Goal: Task Accomplishment & Management: Manage account settings

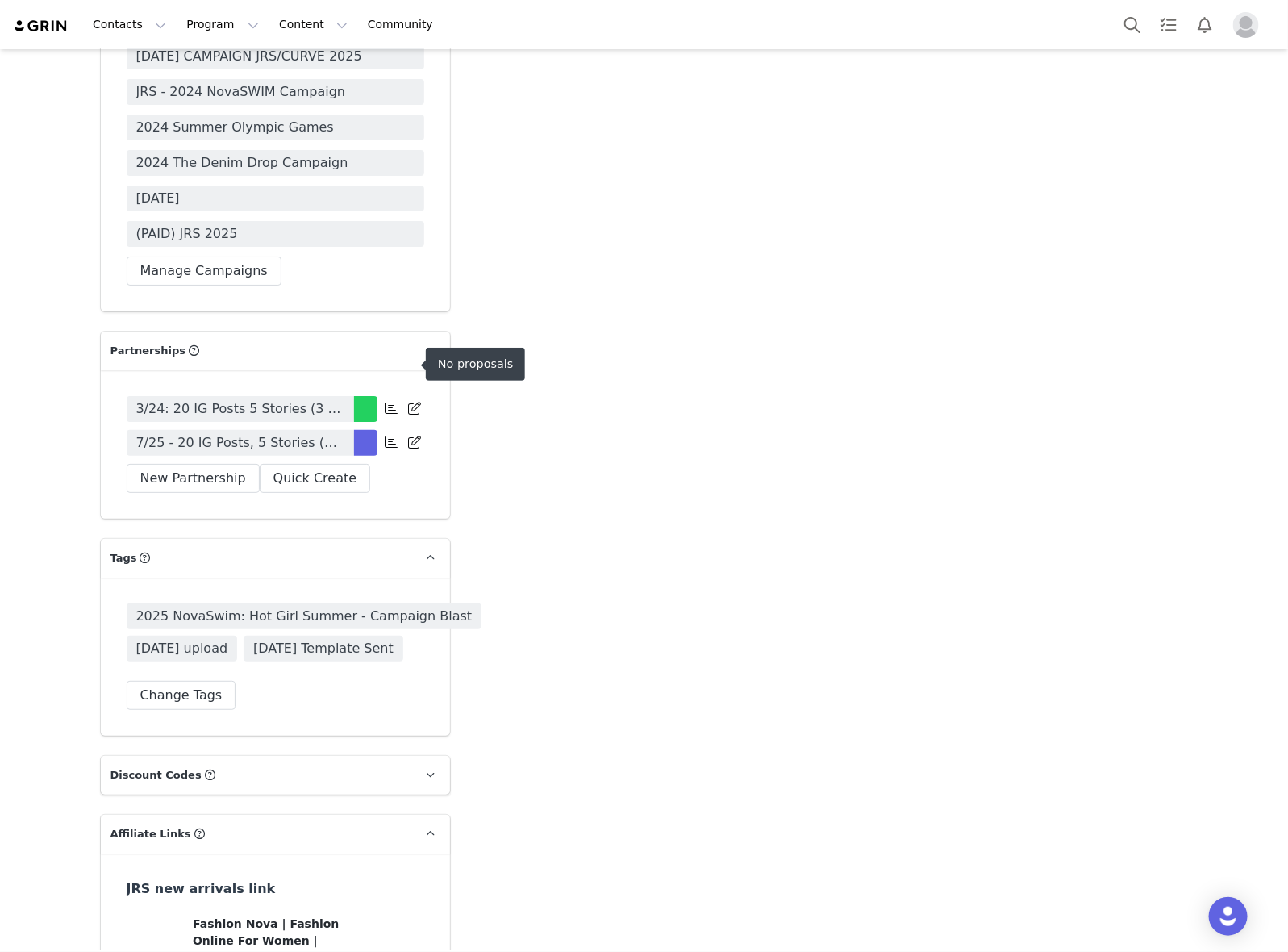
scroll to position [5141, 0]
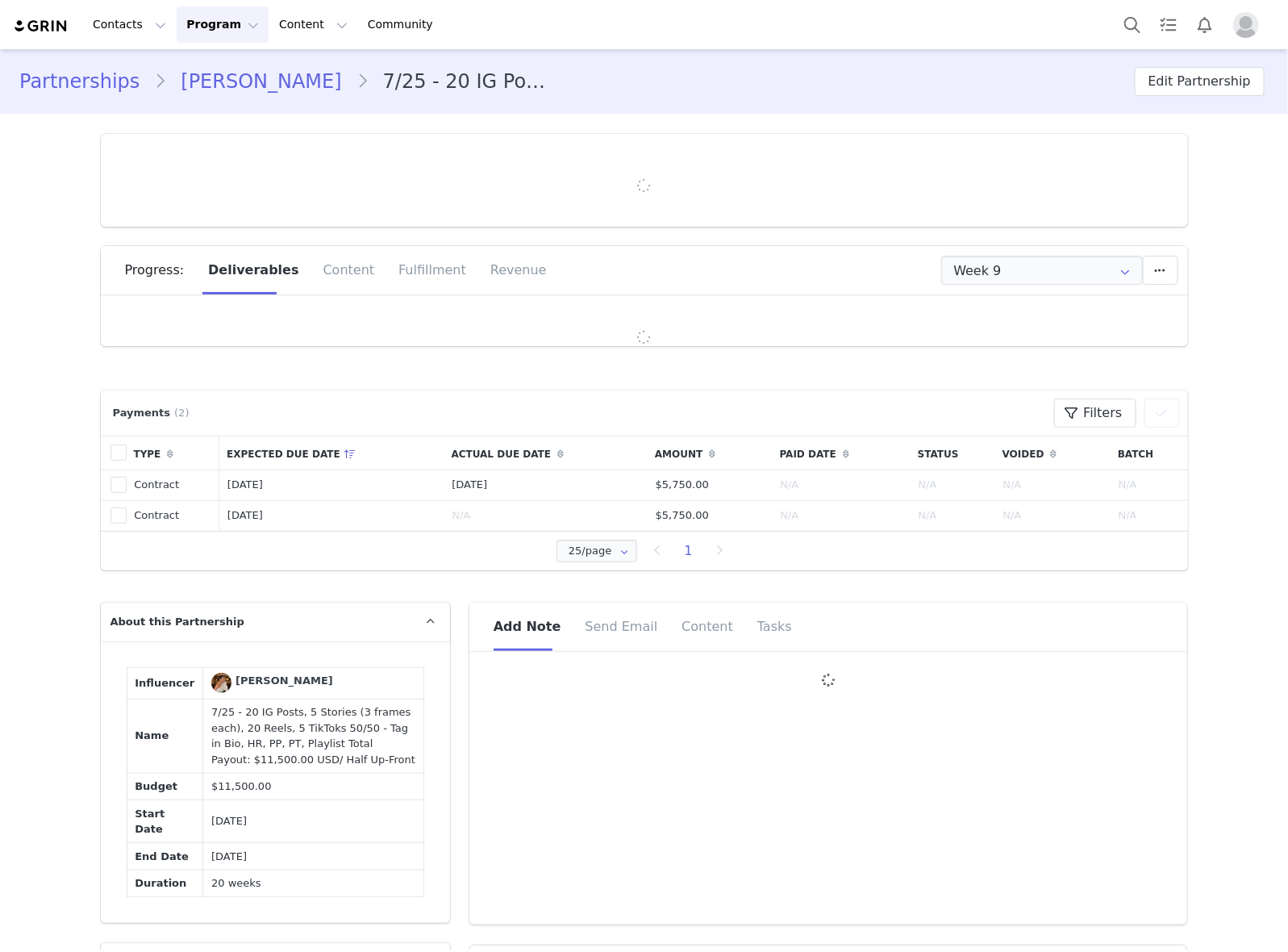
type input "+49 ([GEOGRAPHIC_DATA])"
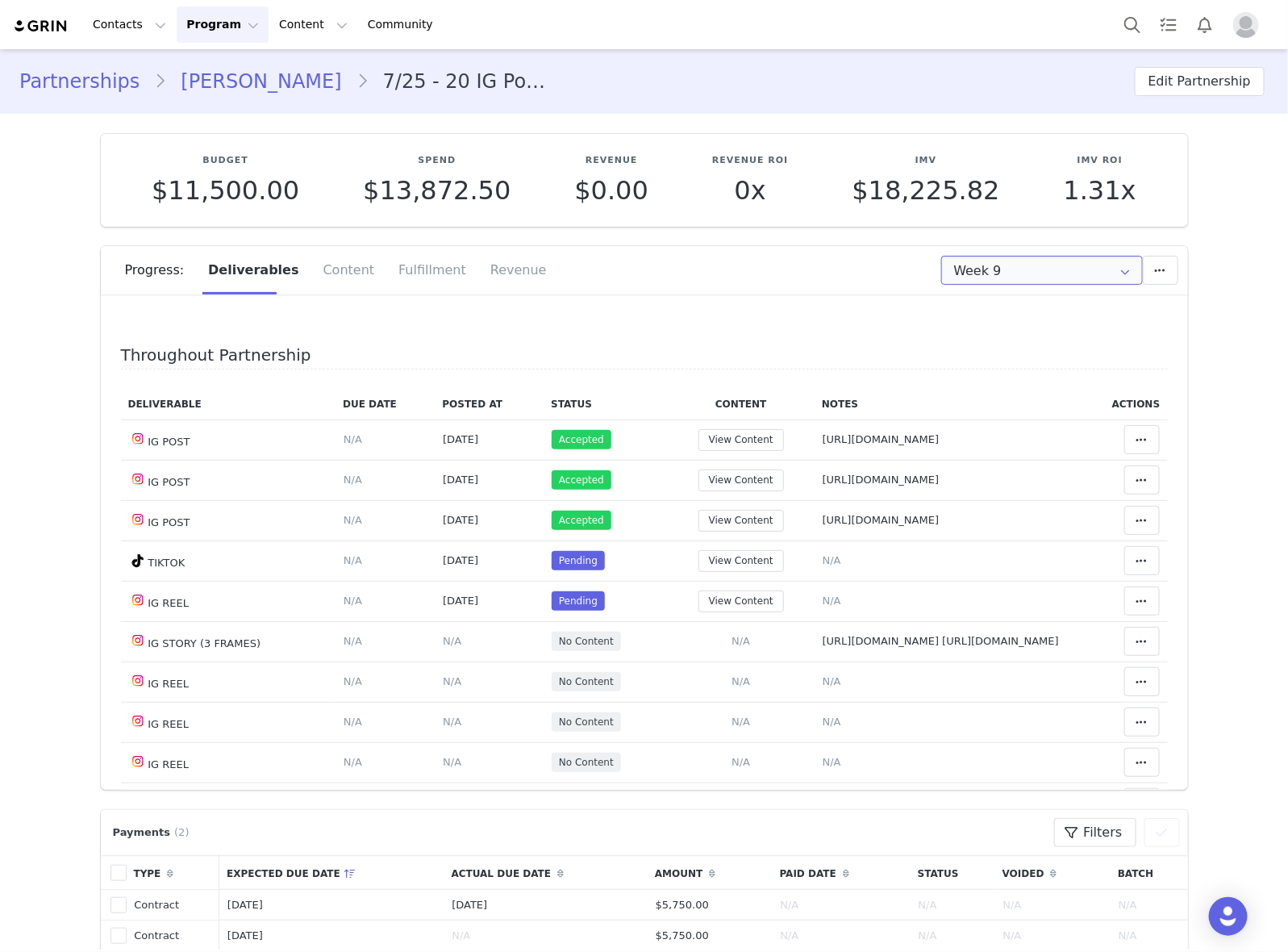
click at [1011, 277] on input "Week 9" at bounding box center [1043, 270] width 202 height 29
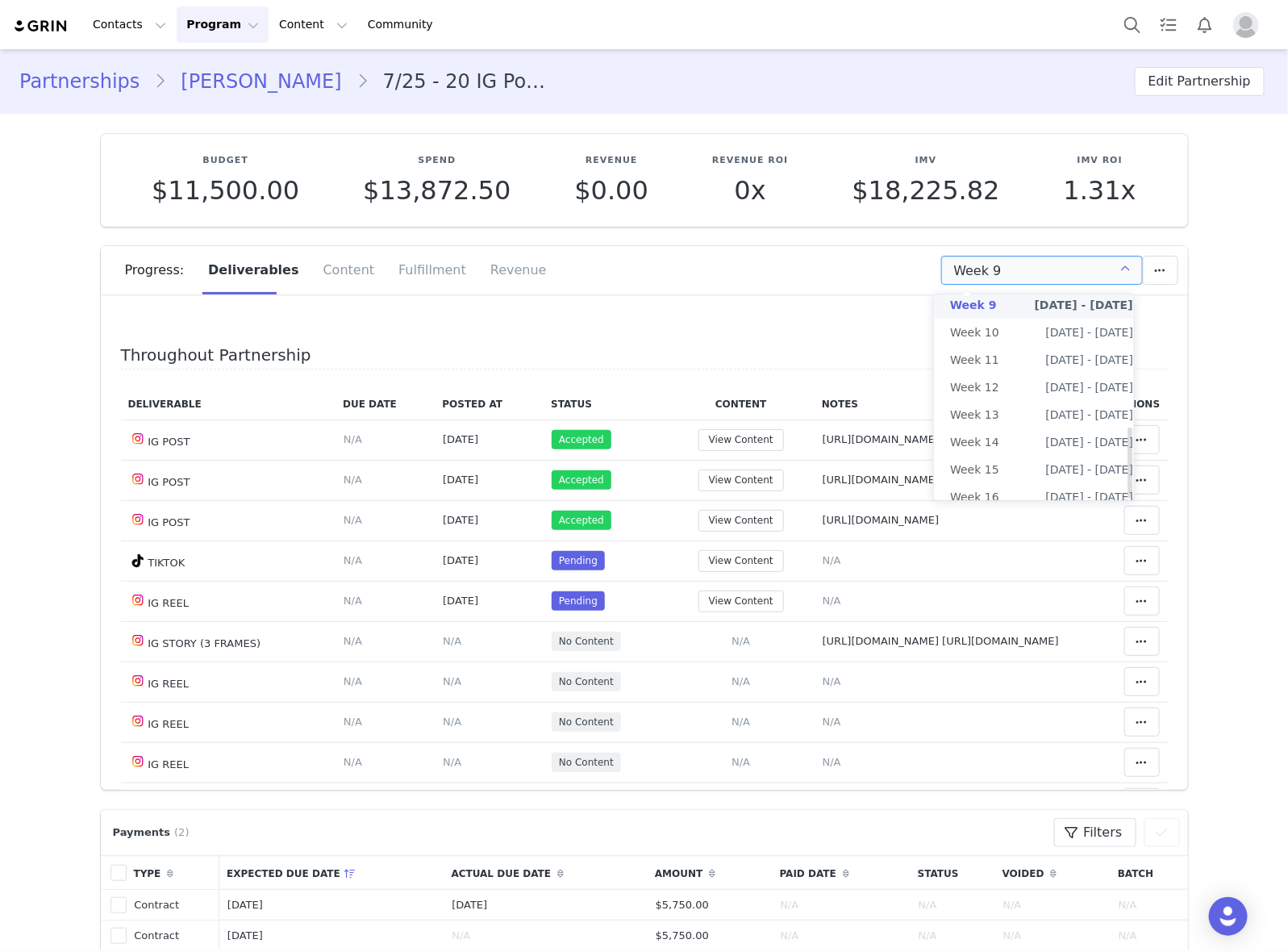
scroll to position [379, 0]
click at [1001, 488] on li "All Weeks" at bounding box center [1042, 497] width 215 height 28
type input "All"
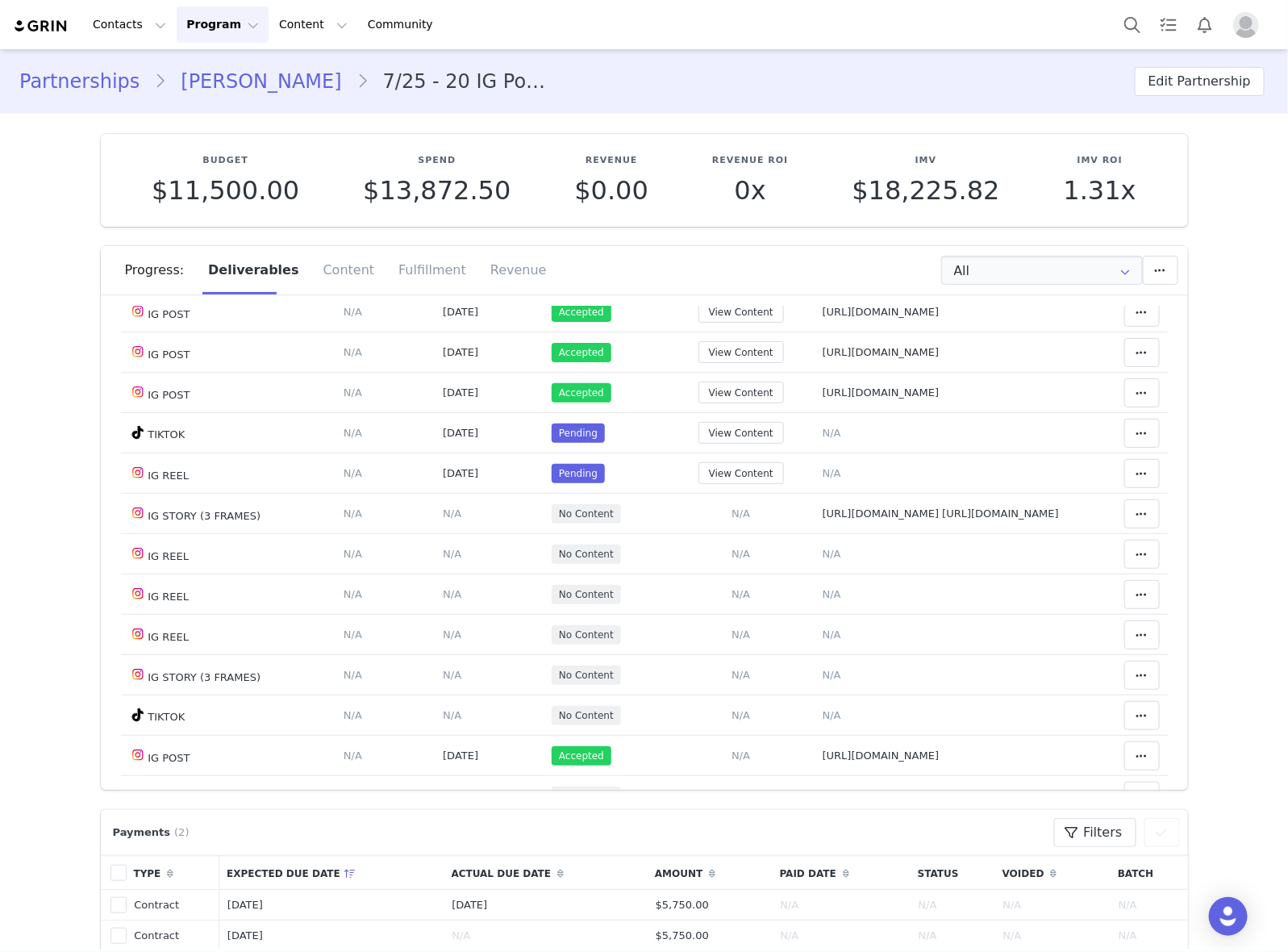
scroll to position [403, 0]
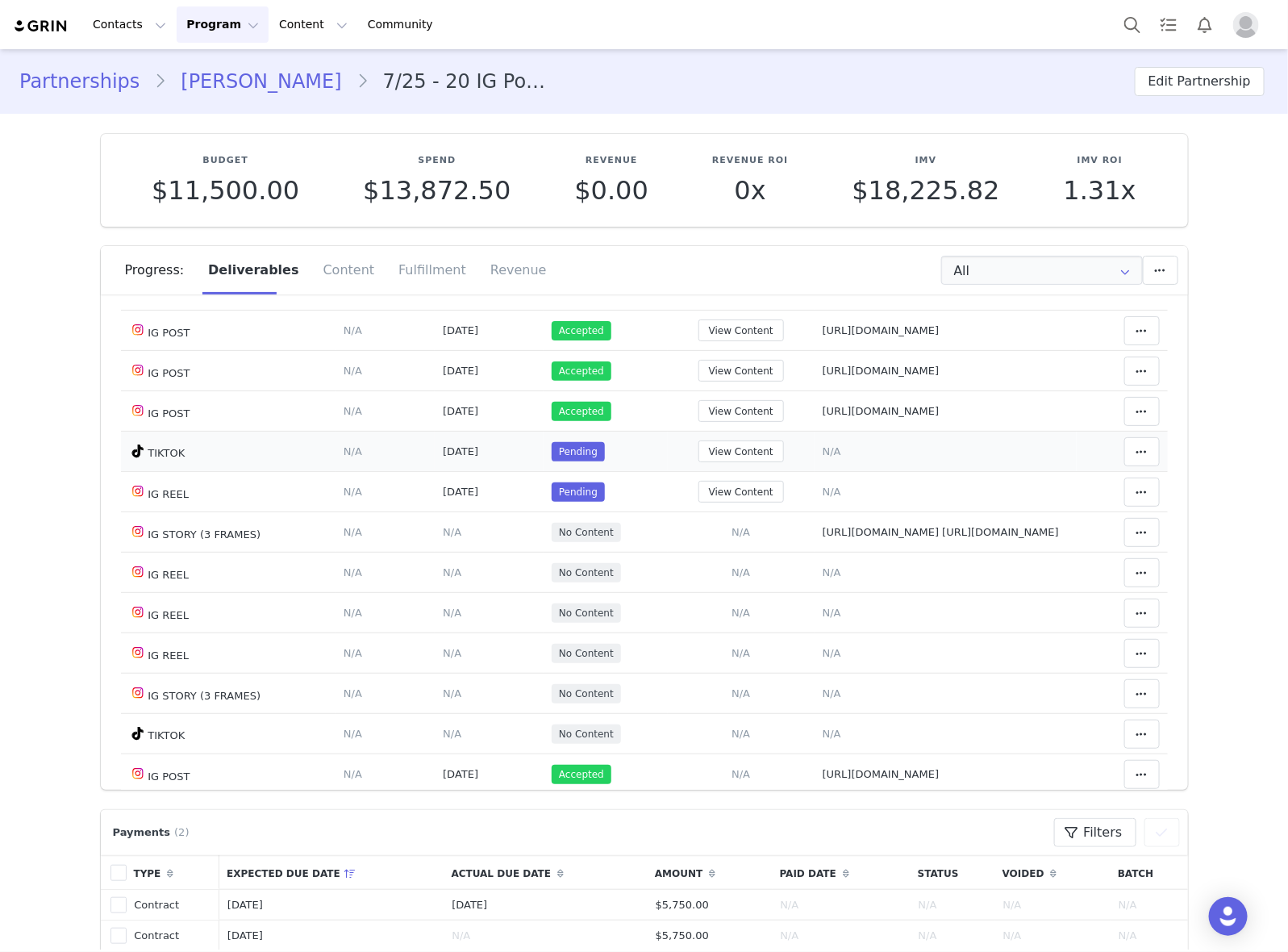
click at [823, 449] on span "N/A" at bounding box center [832, 451] width 19 height 12
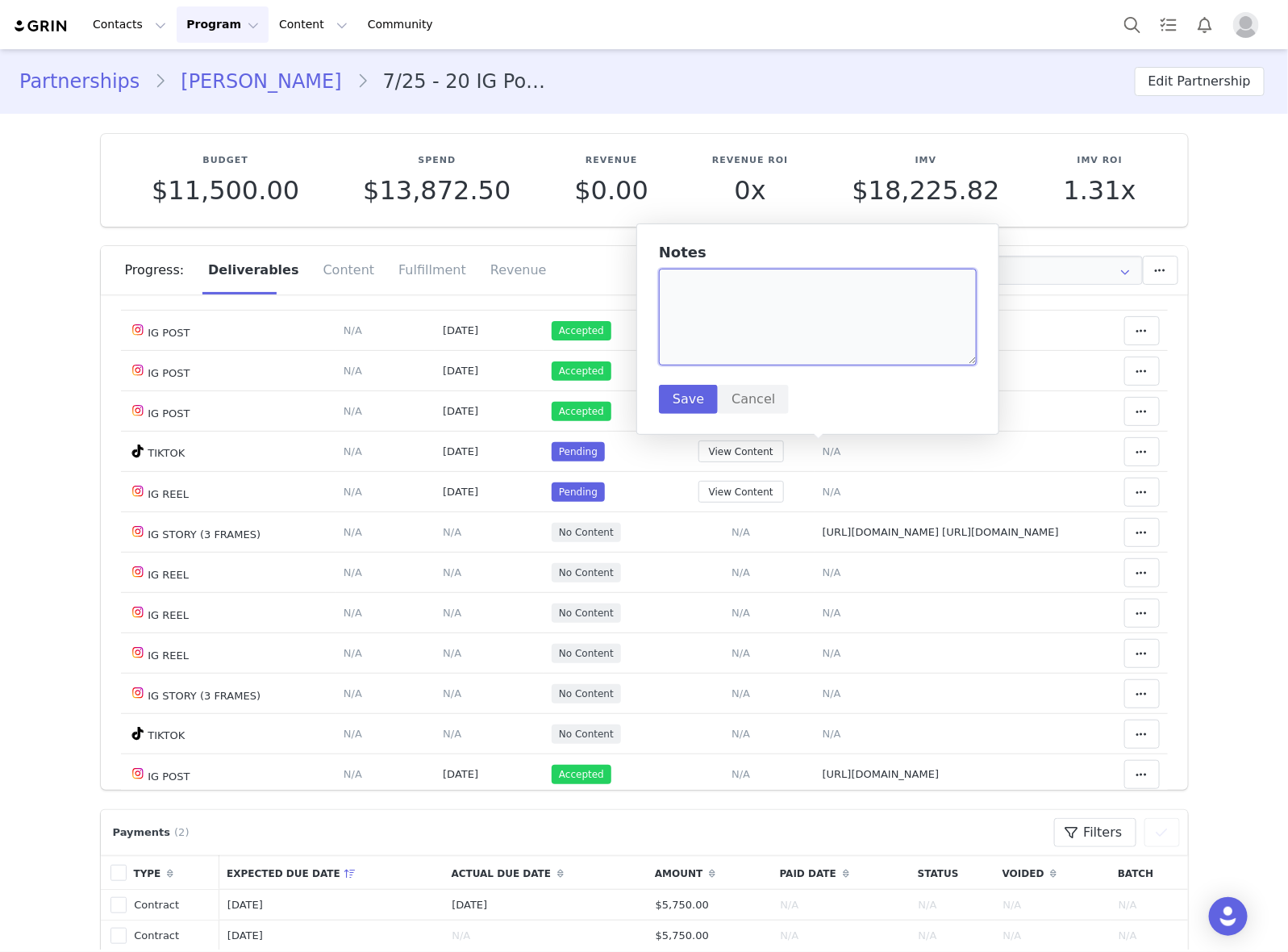
click at [794, 312] on textarea at bounding box center [818, 317] width 318 height 97
click at [732, 299] on textarea "To enrich screen reader interactions, please activate Accessibility in Grammarl…" at bounding box center [818, 317] width 318 height 97
paste textarea "https://www.tiktok.com/@canelhevan/video/7550224669849242902"
type textarea "https://www.tiktok.com/@canelhevan/video/7550224669849242902"
click at [699, 393] on button "Save" at bounding box center [688, 399] width 59 height 29
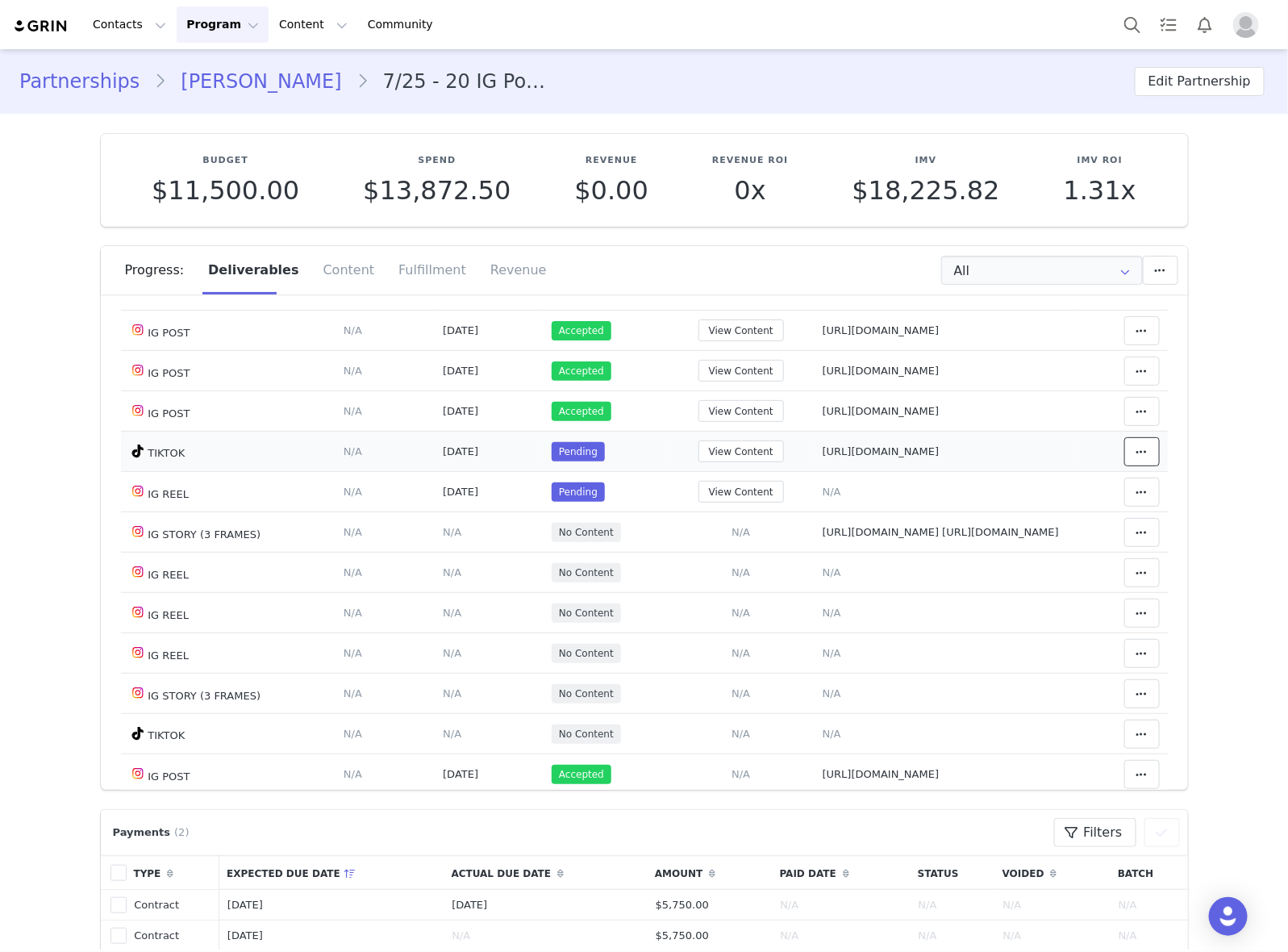
click at [1136, 452] on icon at bounding box center [1142, 452] width 11 height 13
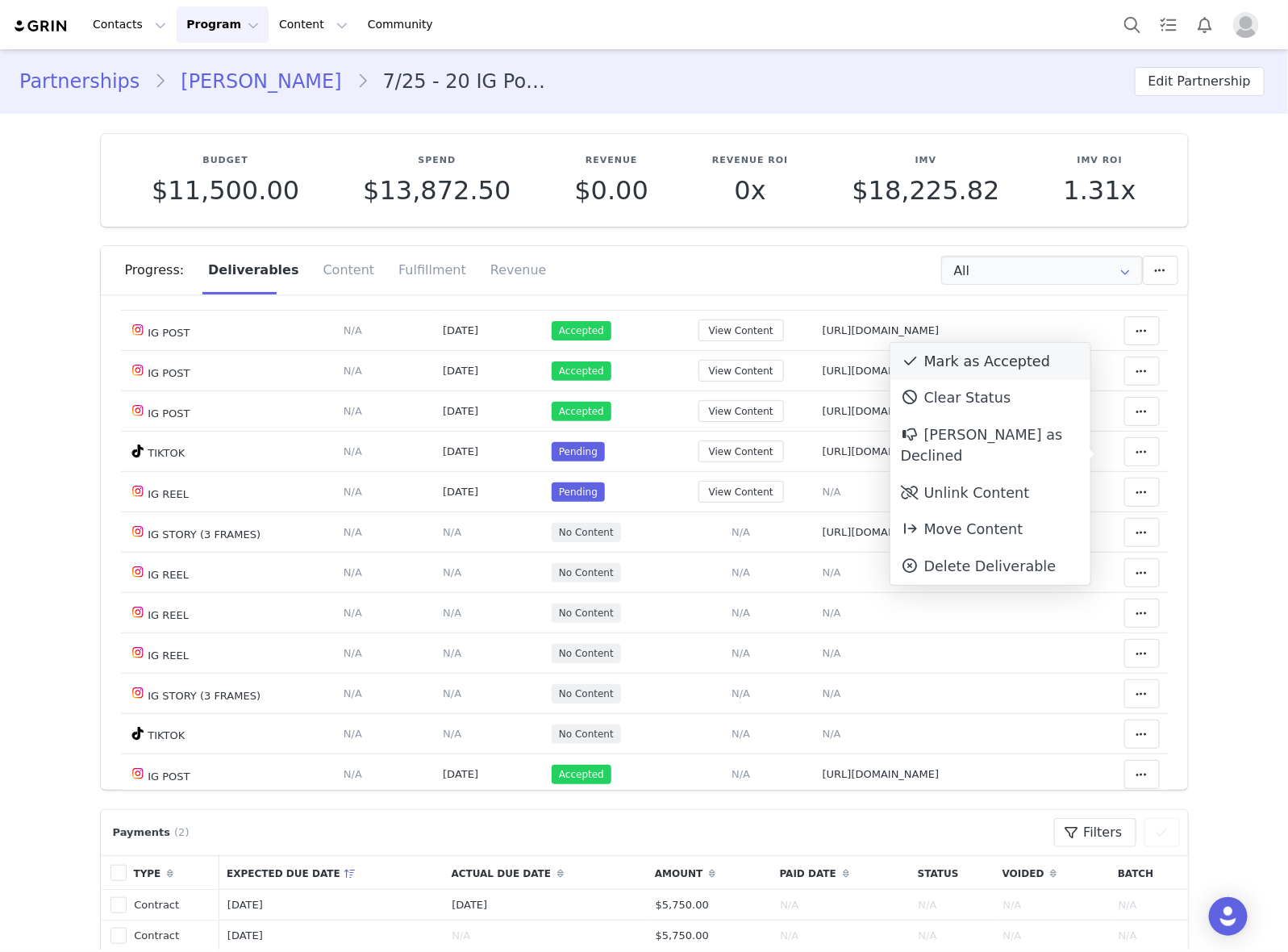
click at [991, 357] on div "Mark as Accepted" at bounding box center [991, 362] width 200 height 37
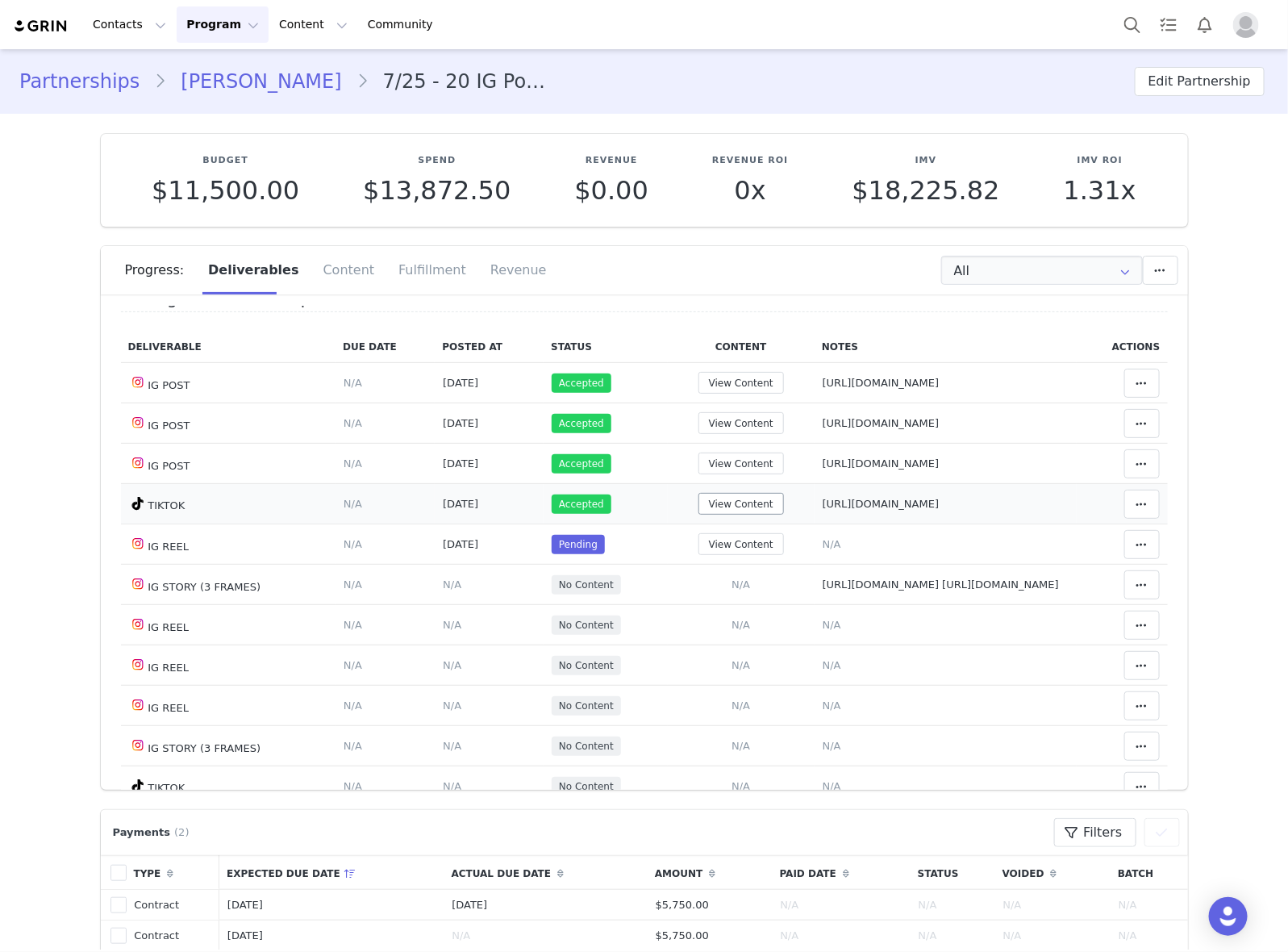
scroll to position [302, 0]
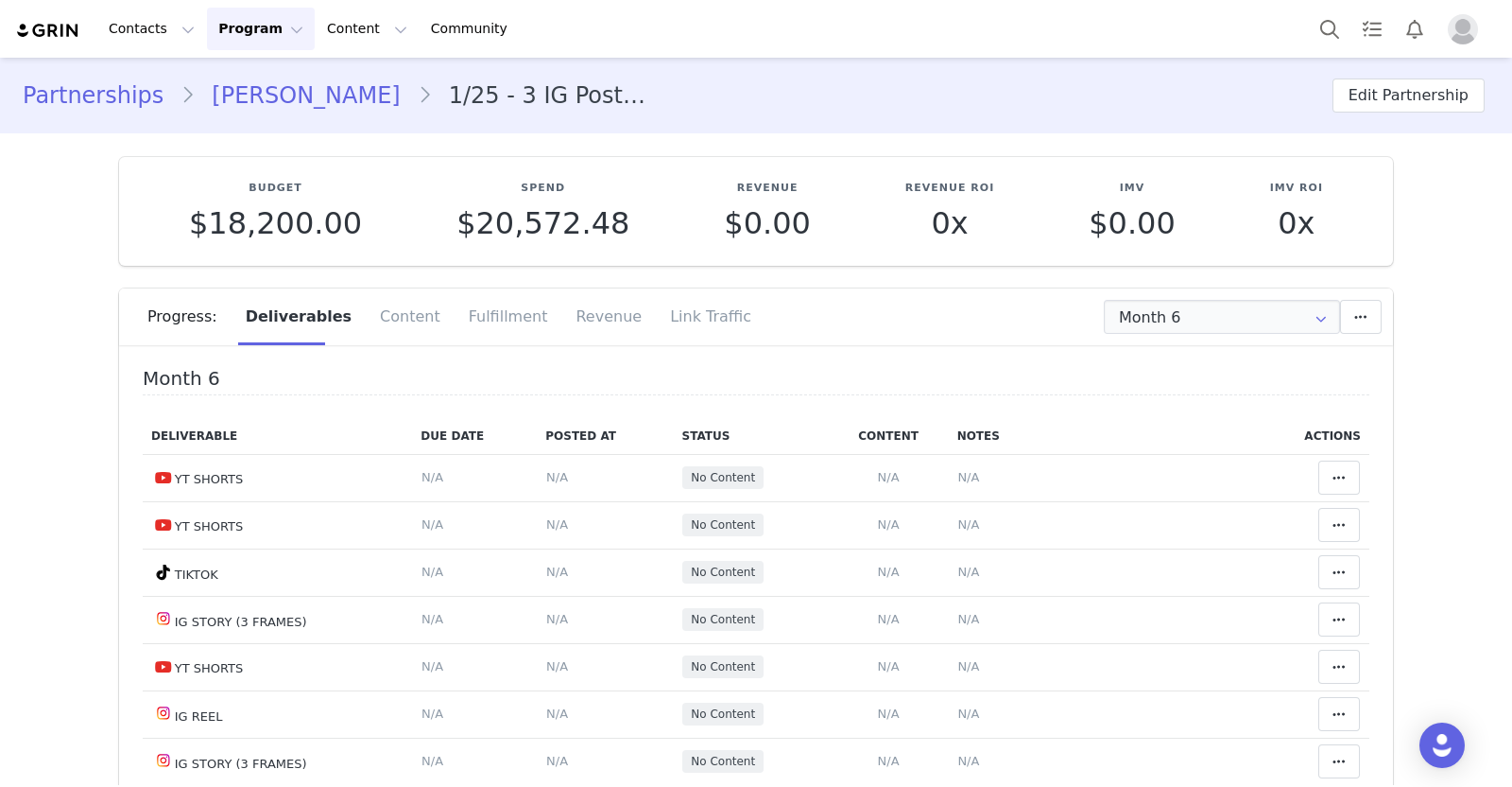
drag, startPoint x: 86, startPoint y: 340, endPoint x: 115, endPoint y: 335, distance: 29.4
click at [519, 379] on h4 "Month 6" at bounding box center [756, 381] width 1227 height 28
click at [1157, 326] on input "Month 6" at bounding box center [1223, 317] width 237 height 34
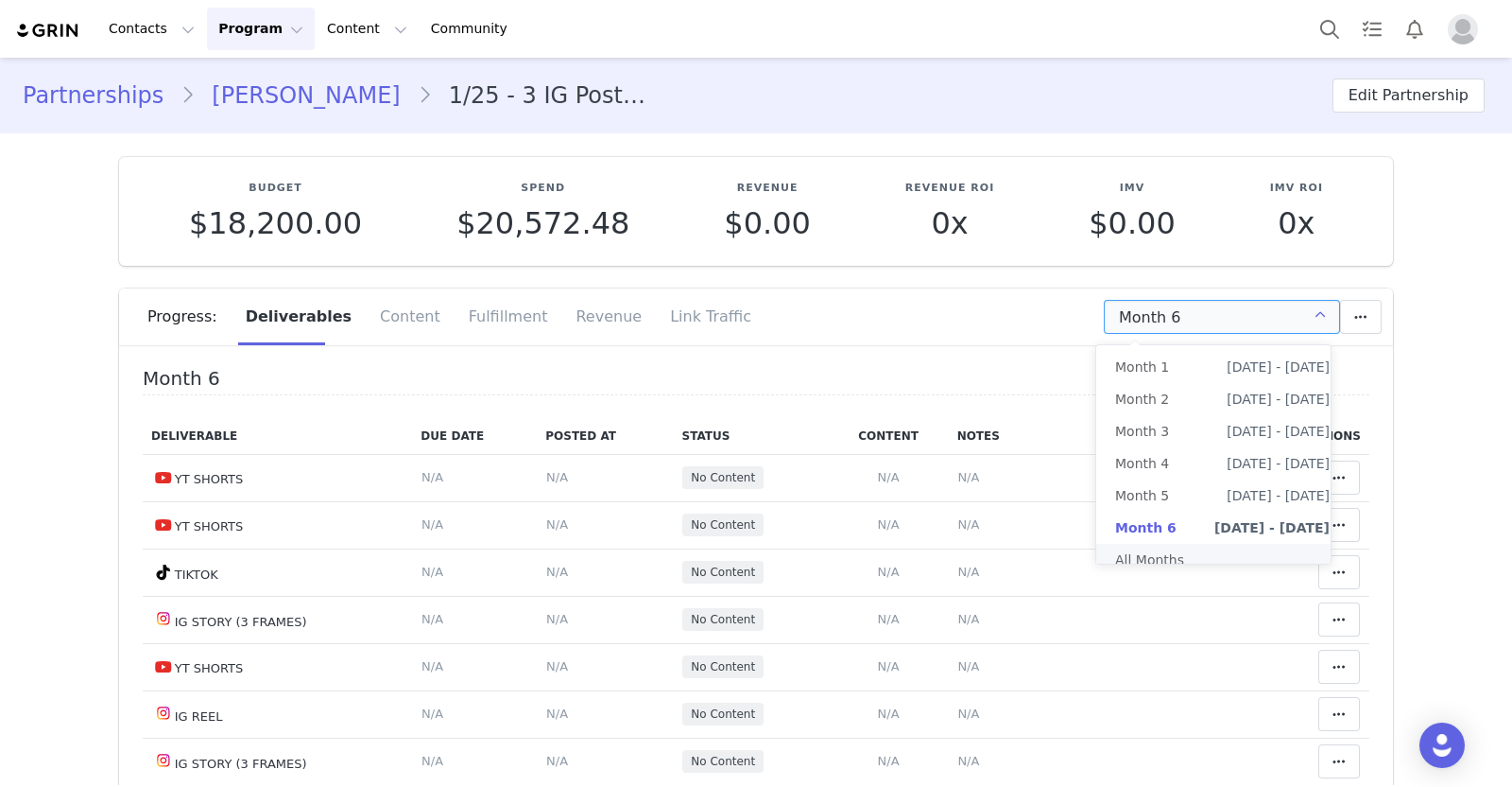
click at [1149, 562] on li "All Months" at bounding box center [1223, 560] width 252 height 32
type input "All"
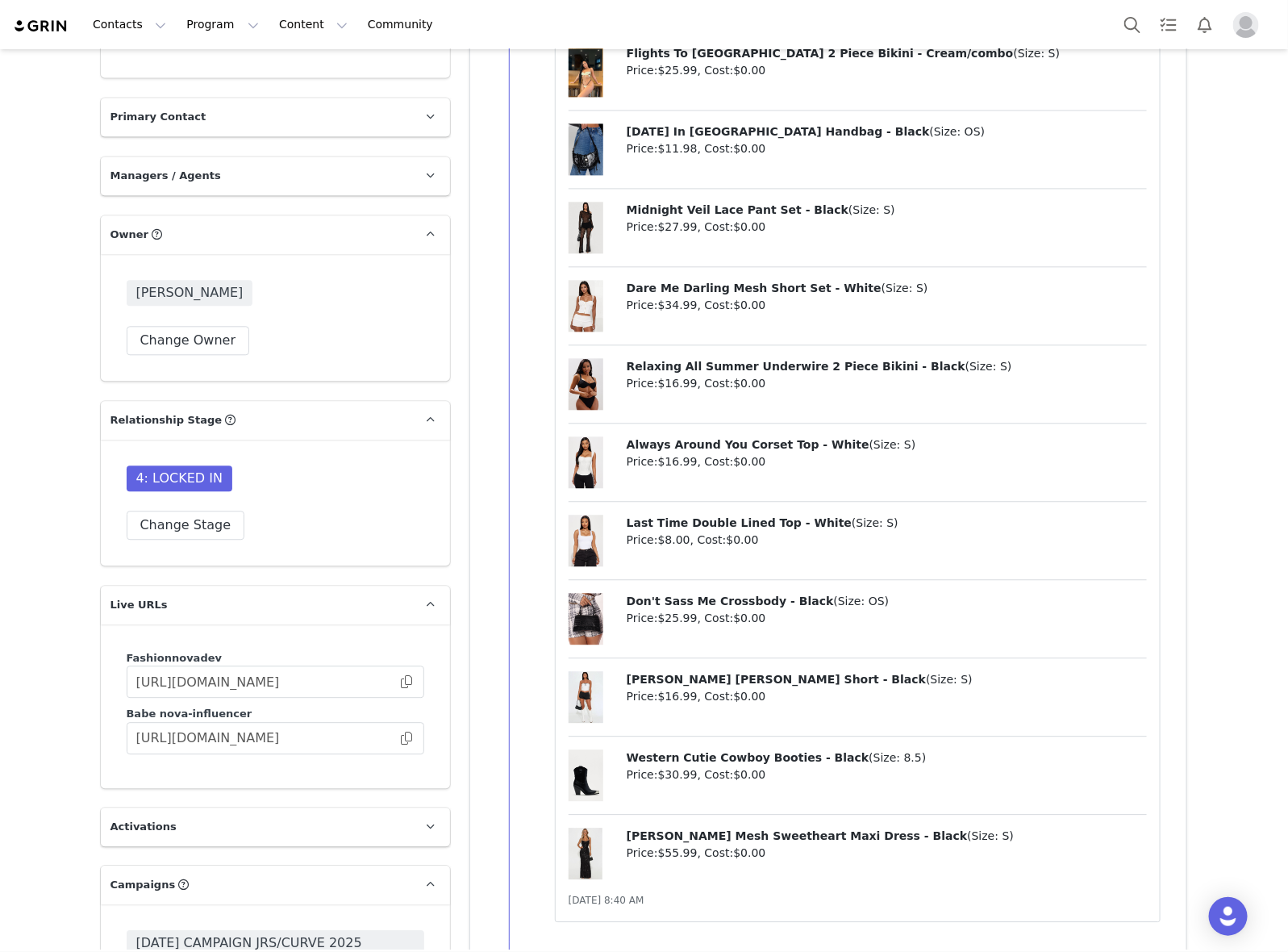
scroll to position [4738, 0]
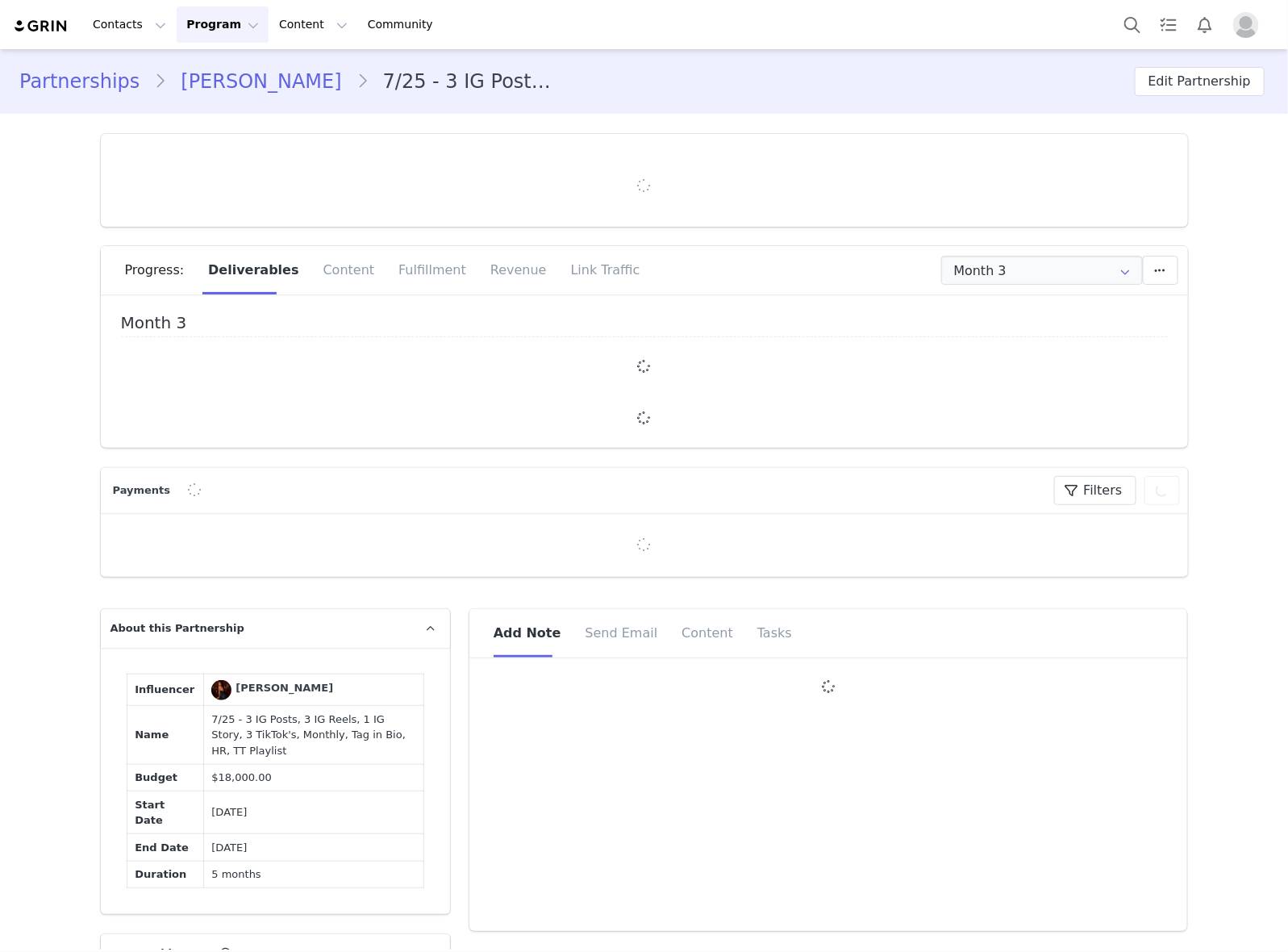
type input "+33 ([GEOGRAPHIC_DATA])"
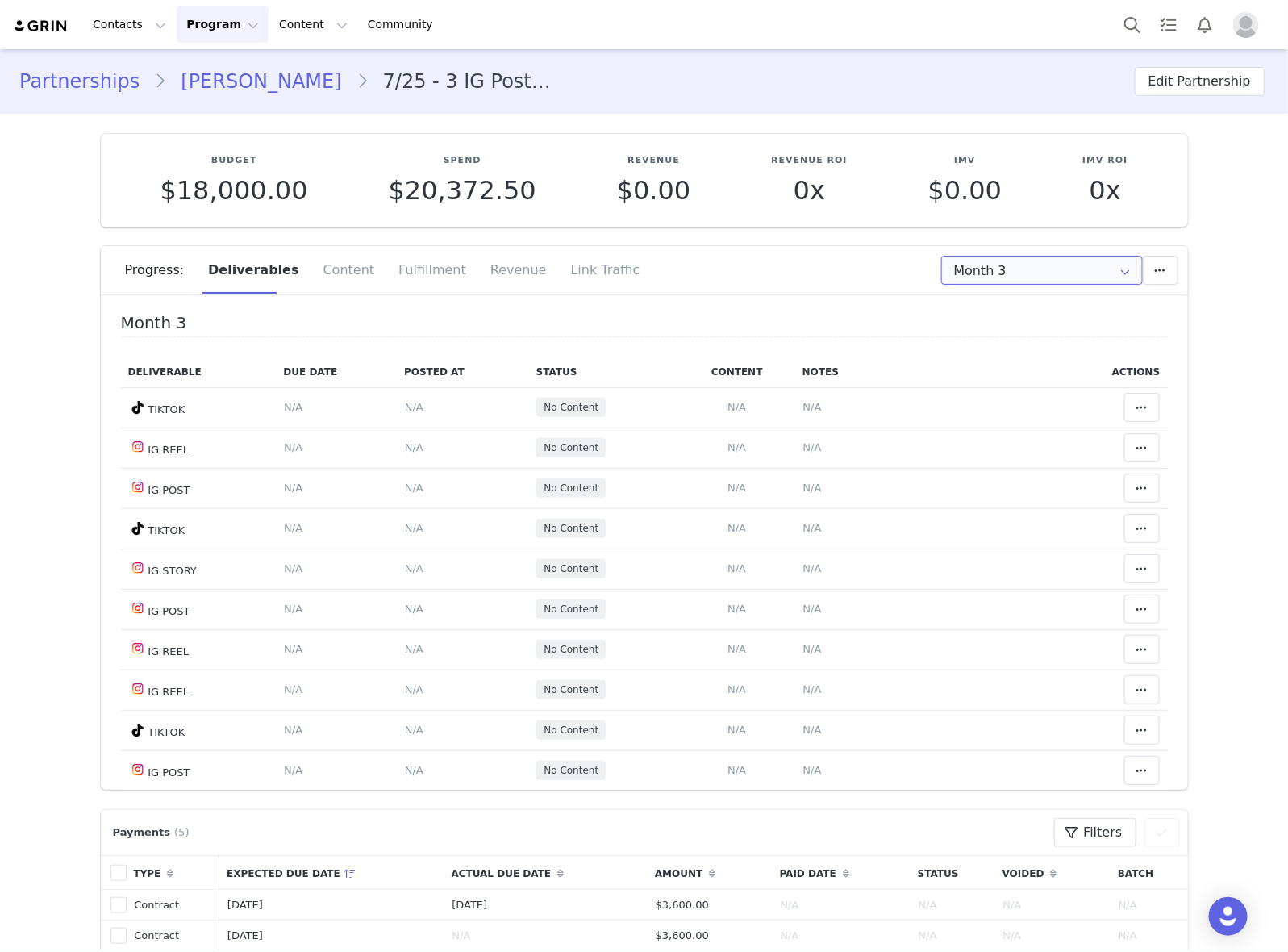
click at [1019, 269] on input "Month 3" at bounding box center [1043, 270] width 202 height 29
click at [1000, 454] on li "All Months" at bounding box center [1042, 450] width 215 height 28
type input "All"
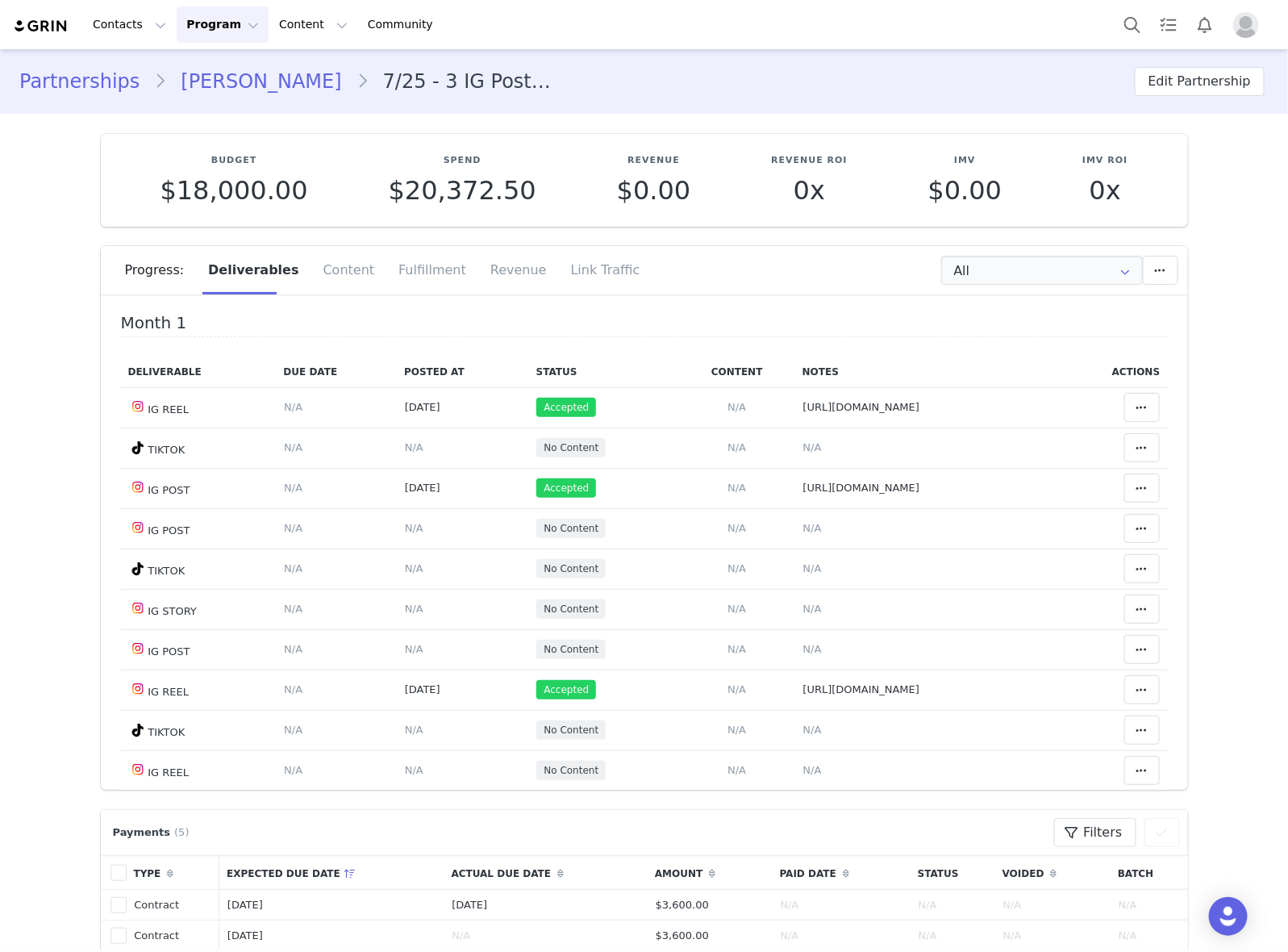
click at [890, 102] on div "Partnerships LISA-MARIE GIOCANTI 7/25 - 3 IG Posts, 3 IG Reels, 1 IG Story, 3 T…" at bounding box center [644, 81] width 1288 height 55
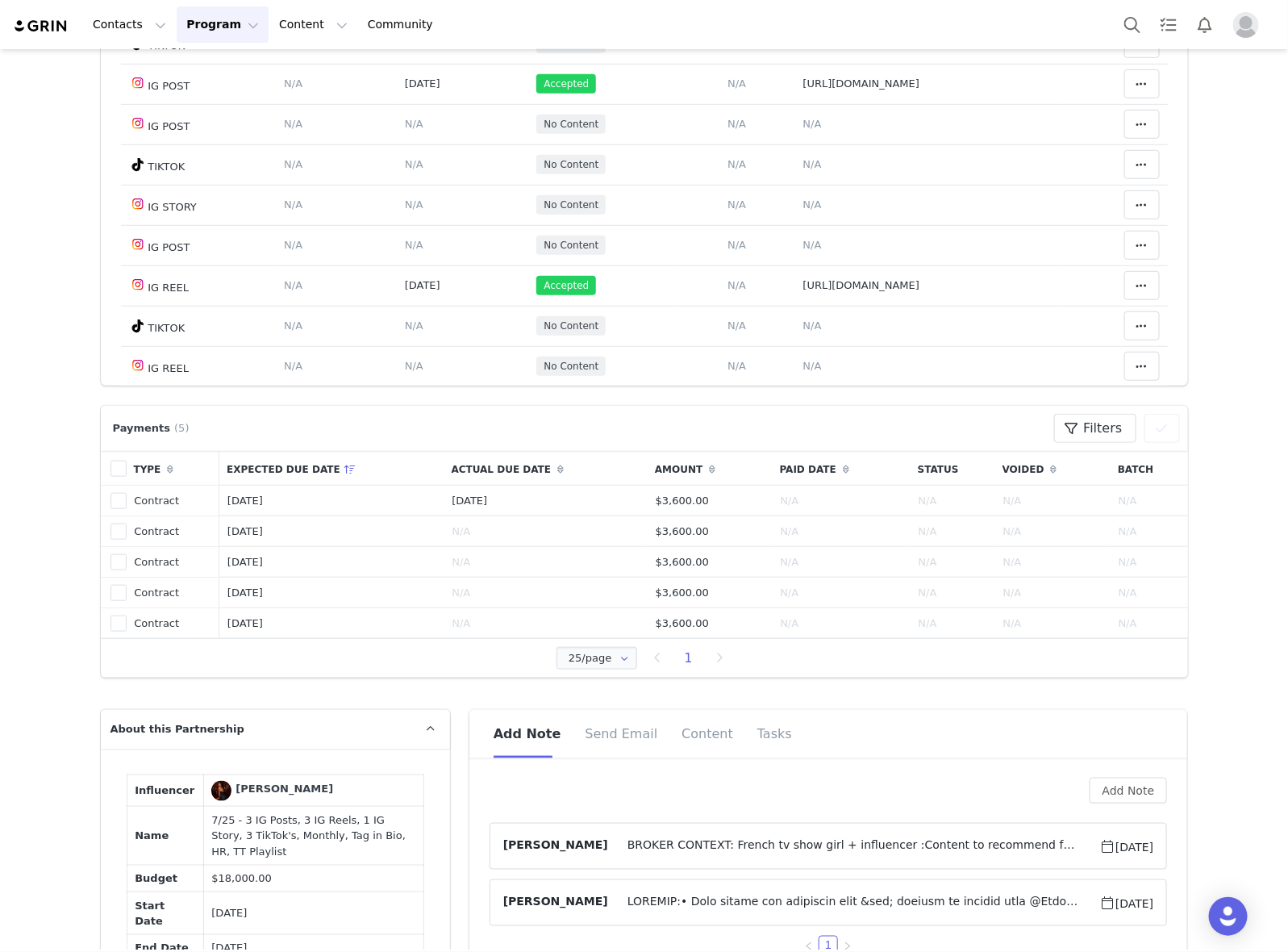
scroll to position [806, 0]
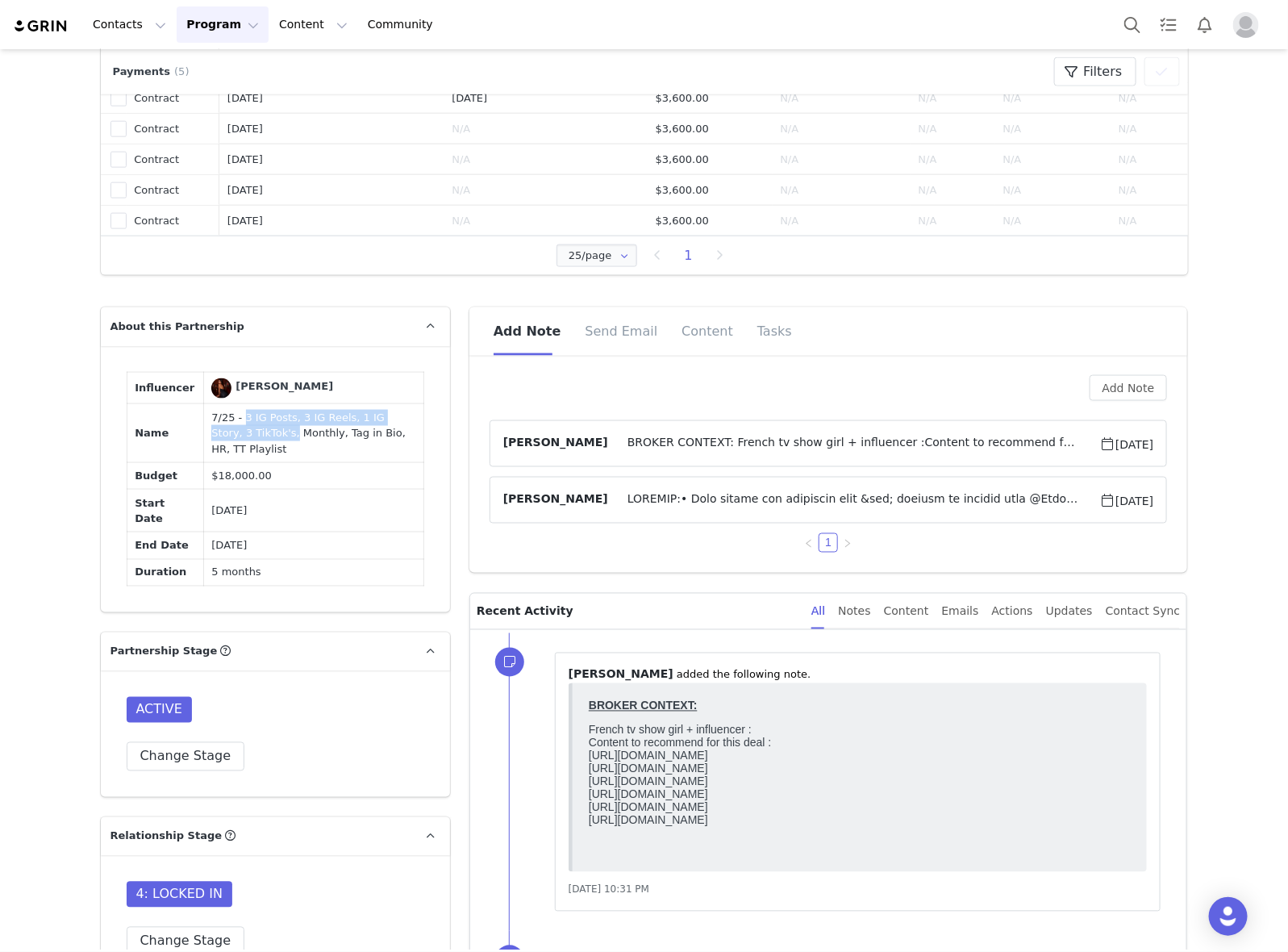
drag, startPoint x: 224, startPoint y: 413, endPoint x: 234, endPoint y: 440, distance: 28.8
click at [234, 440] on td "7/25 - 3 IG Posts, 3 IG Reels, 1 IG Story, 3 TikTok's, Monthly, Tag in Bio, HR,…" at bounding box center [314, 433] width 220 height 59
copy td "3 IG Posts, 3 IG Reels, 1 IG Story, 3 TikTok's,"
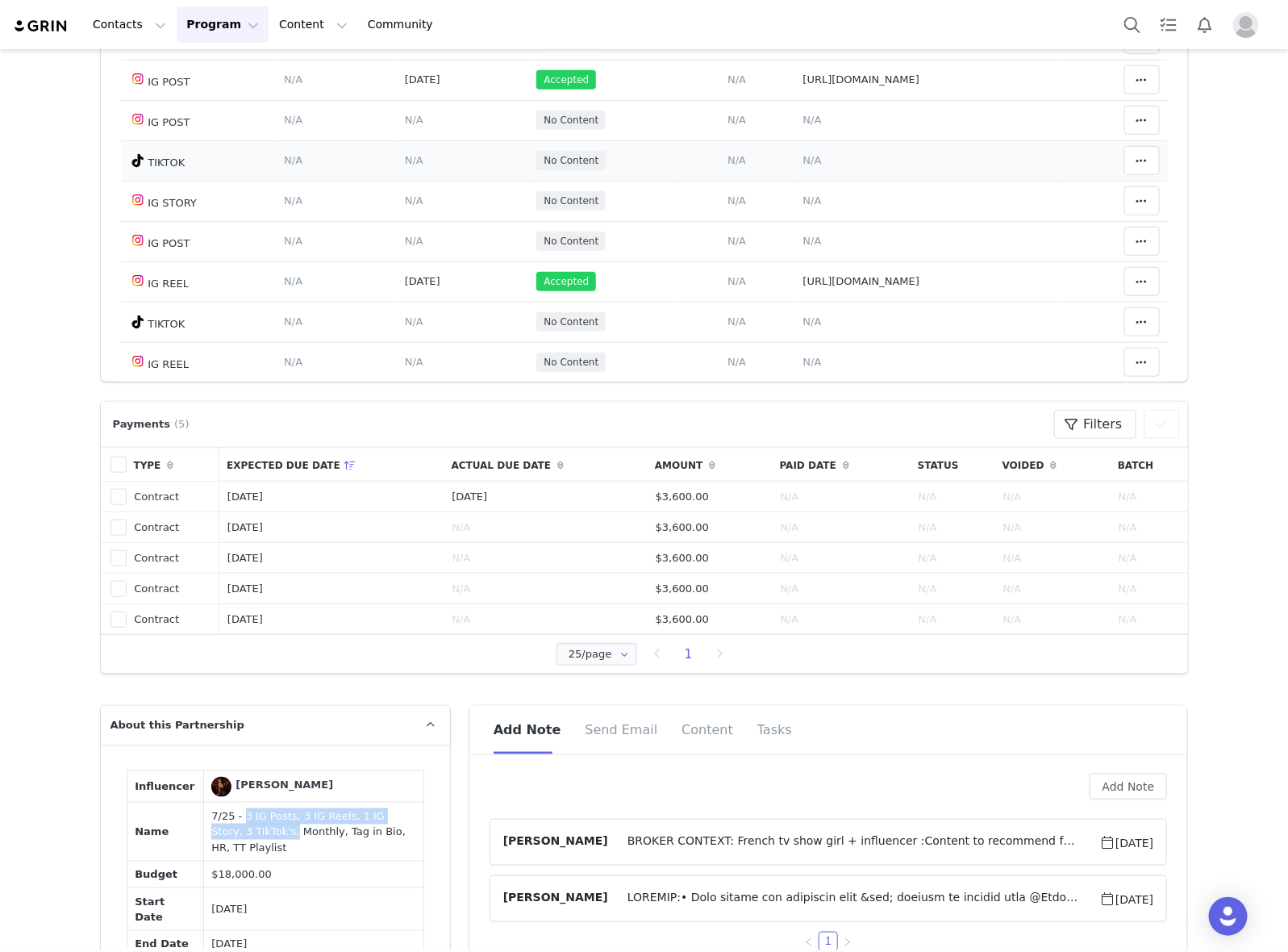
scroll to position [101, 0]
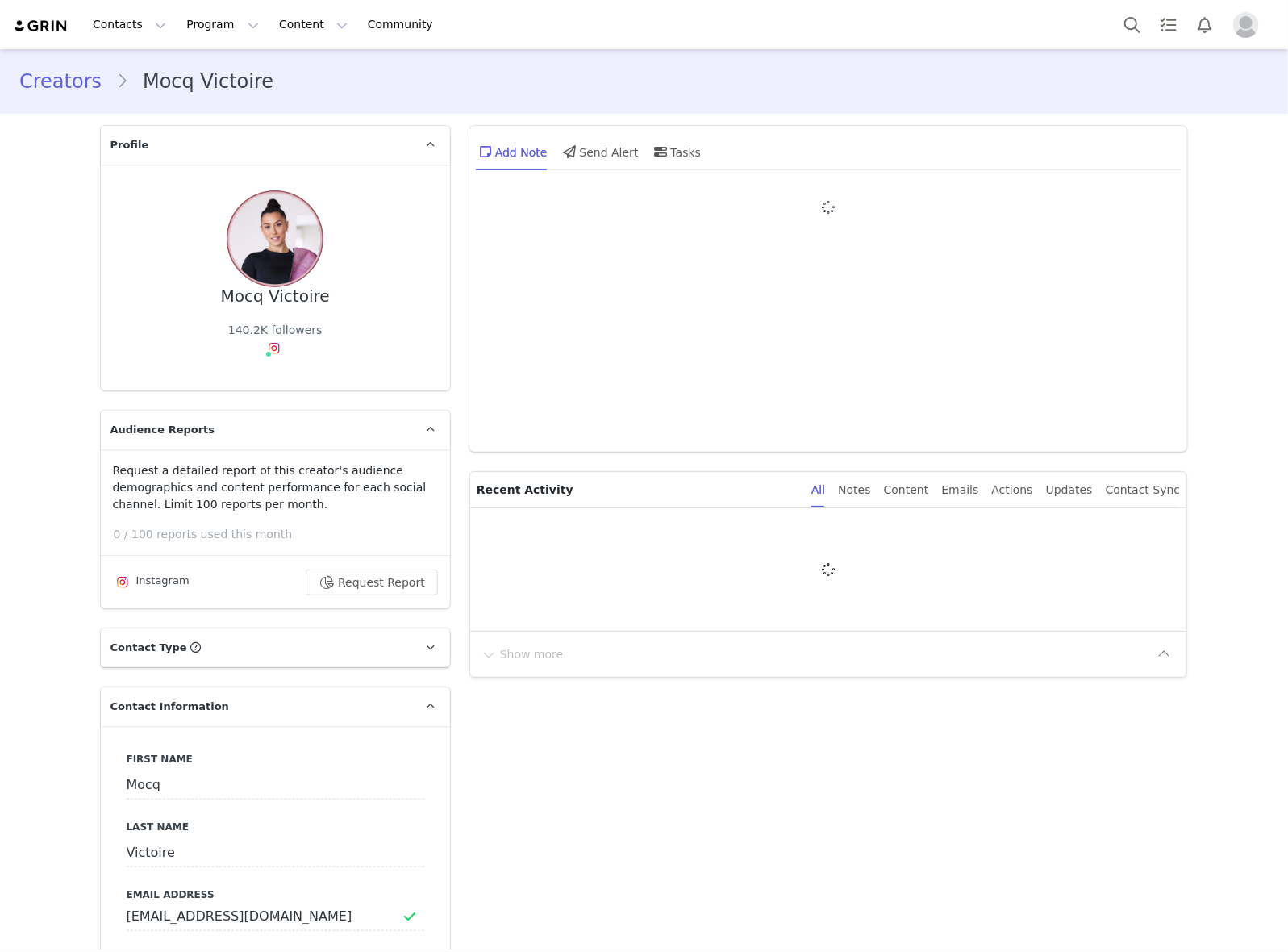
type input "+66 ([GEOGRAPHIC_DATA])"
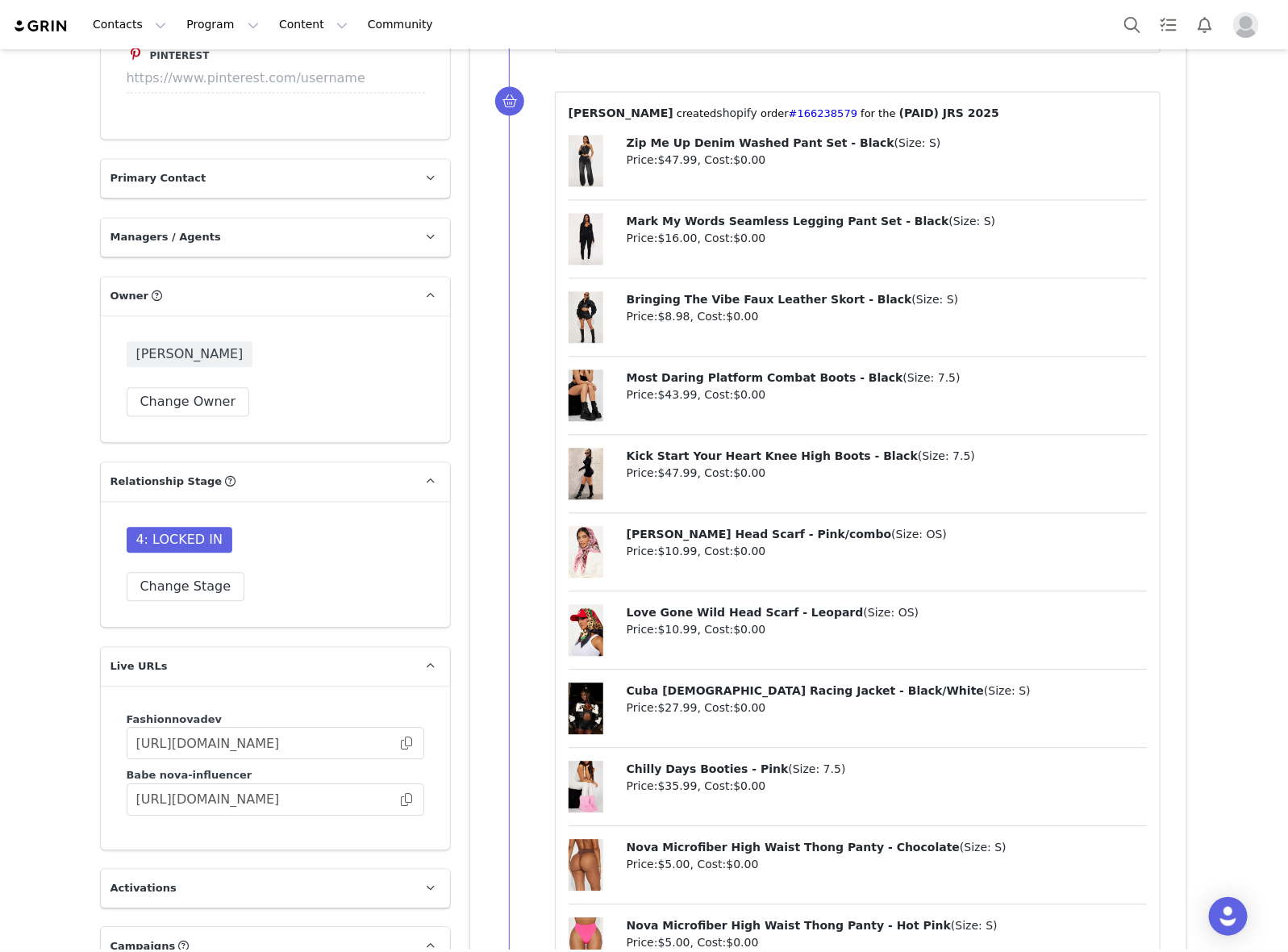
scroll to position [4435, 0]
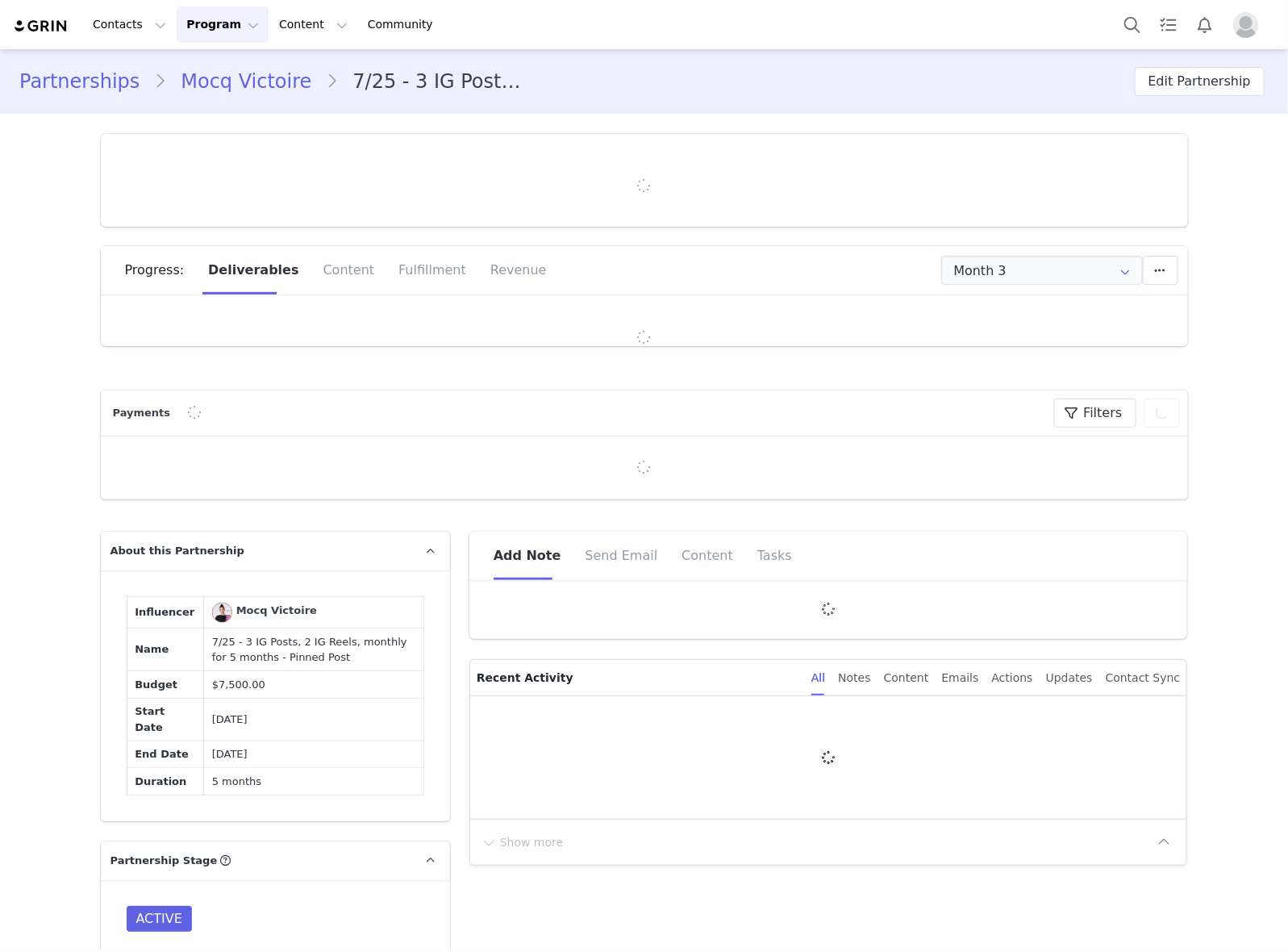
type input "+66 ([GEOGRAPHIC_DATA])"
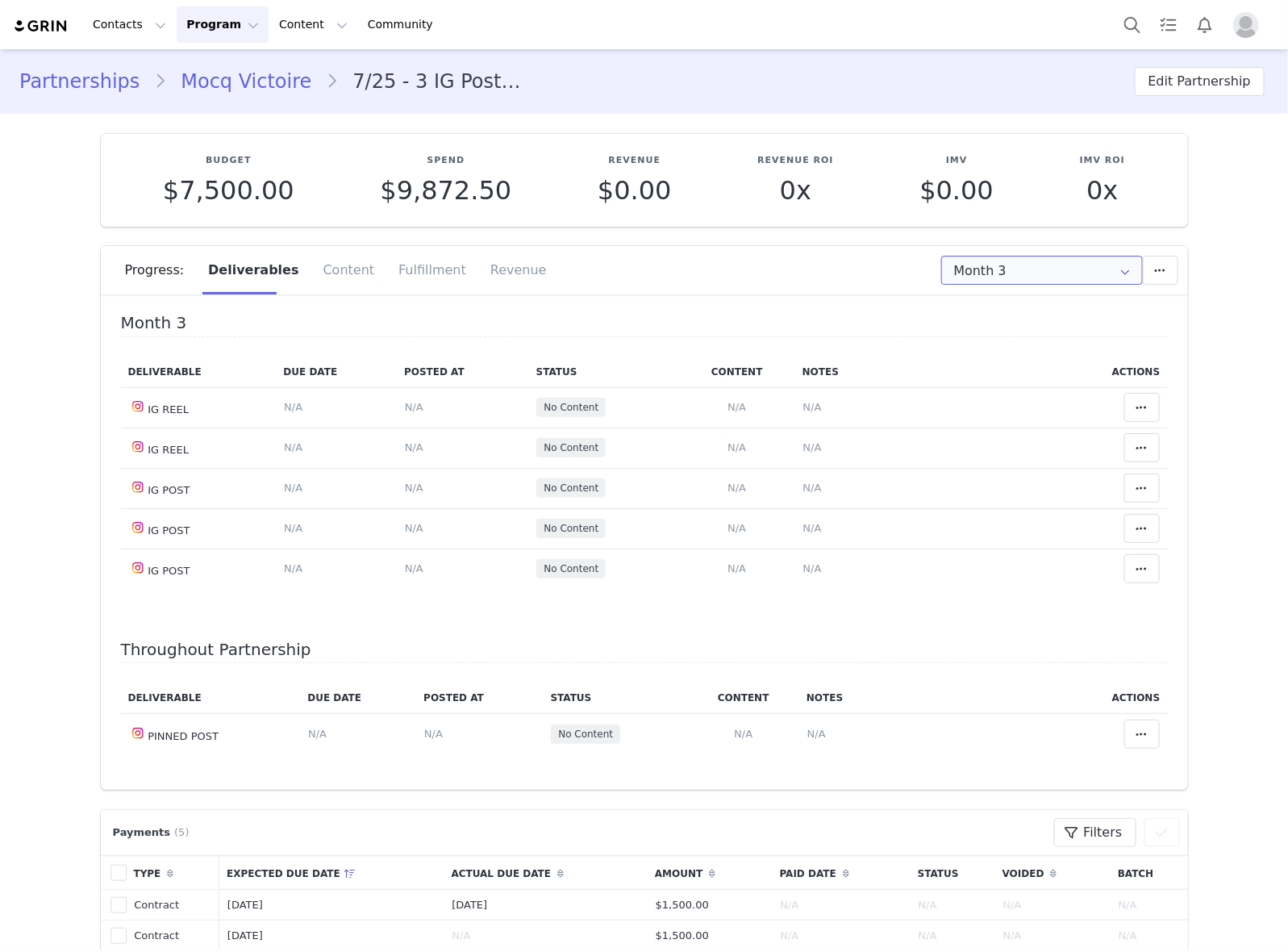
click at [974, 265] on input "Month 3" at bounding box center [1043, 270] width 202 height 29
click at [989, 449] on li "All Months" at bounding box center [1042, 450] width 215 height 28
type input "All"
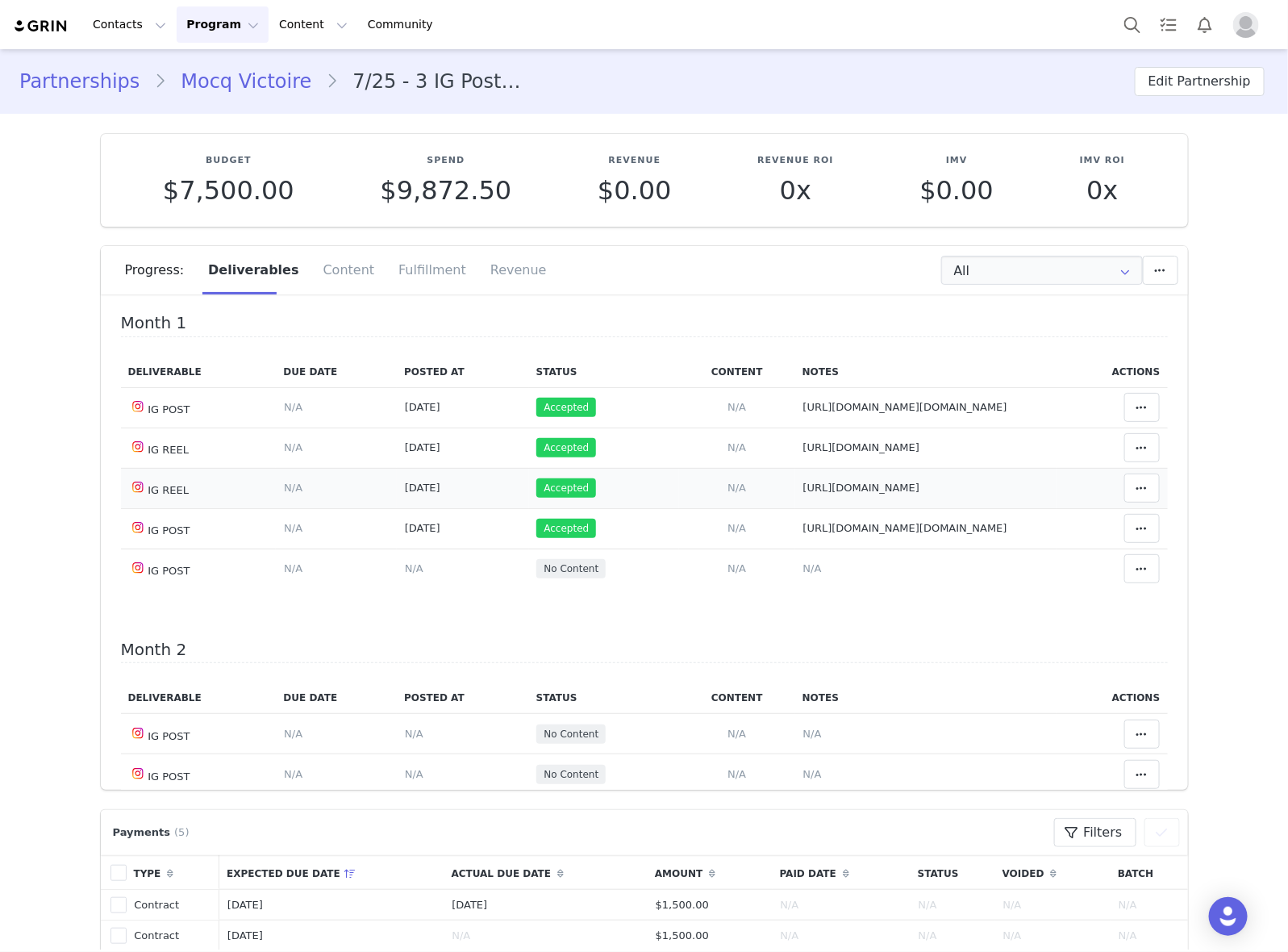
click at [633, 482] on td "Accepted" at bounding box center [604, 488] width 150 height 41
click at [610, 445] on td "Accepted" at bounding box center [604, 448] width 150 height 41
drag, startPoint x: 776, startPoint y: 563, endPoint x: 780, endPoint y: 546, distance: 17.5
click at [803, 563] on span "N/A" at bounding box center [812, 568] width 19 height 12
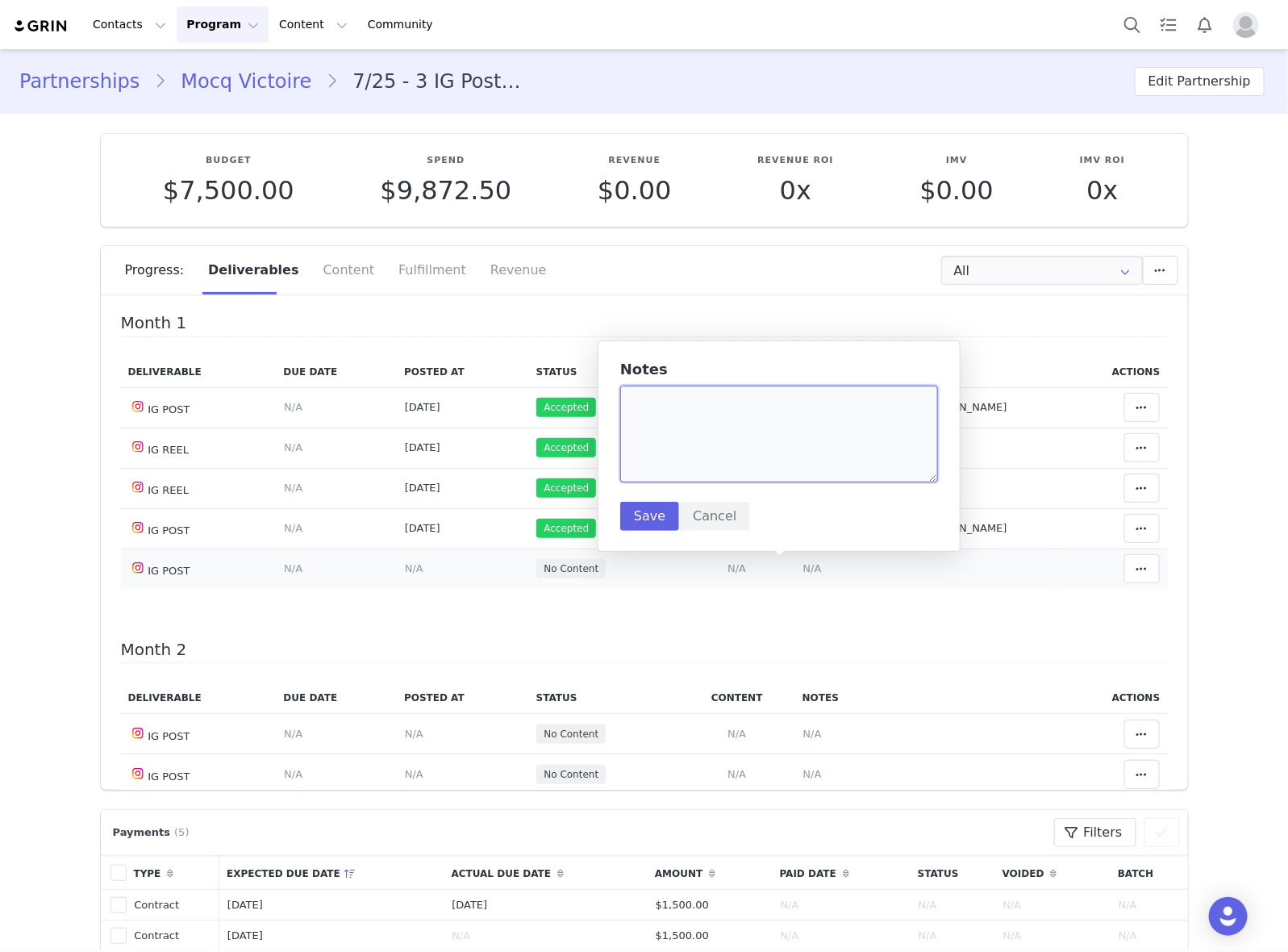
click at [788, 438] on textarea at bounding box center [780, 433] width 318 height 97
paste textarea "[URL][DOMAIN_NAME]"
type textarea "[URL][DOMAIN_NAME]"
drag, startPoint x: 651, startPoint y: 516, endPoint x: 644, endPoint y: 507, distance: 11.4
click at [631, 517] on button "Save" at bounding box center [650, 516] width 59 height 29
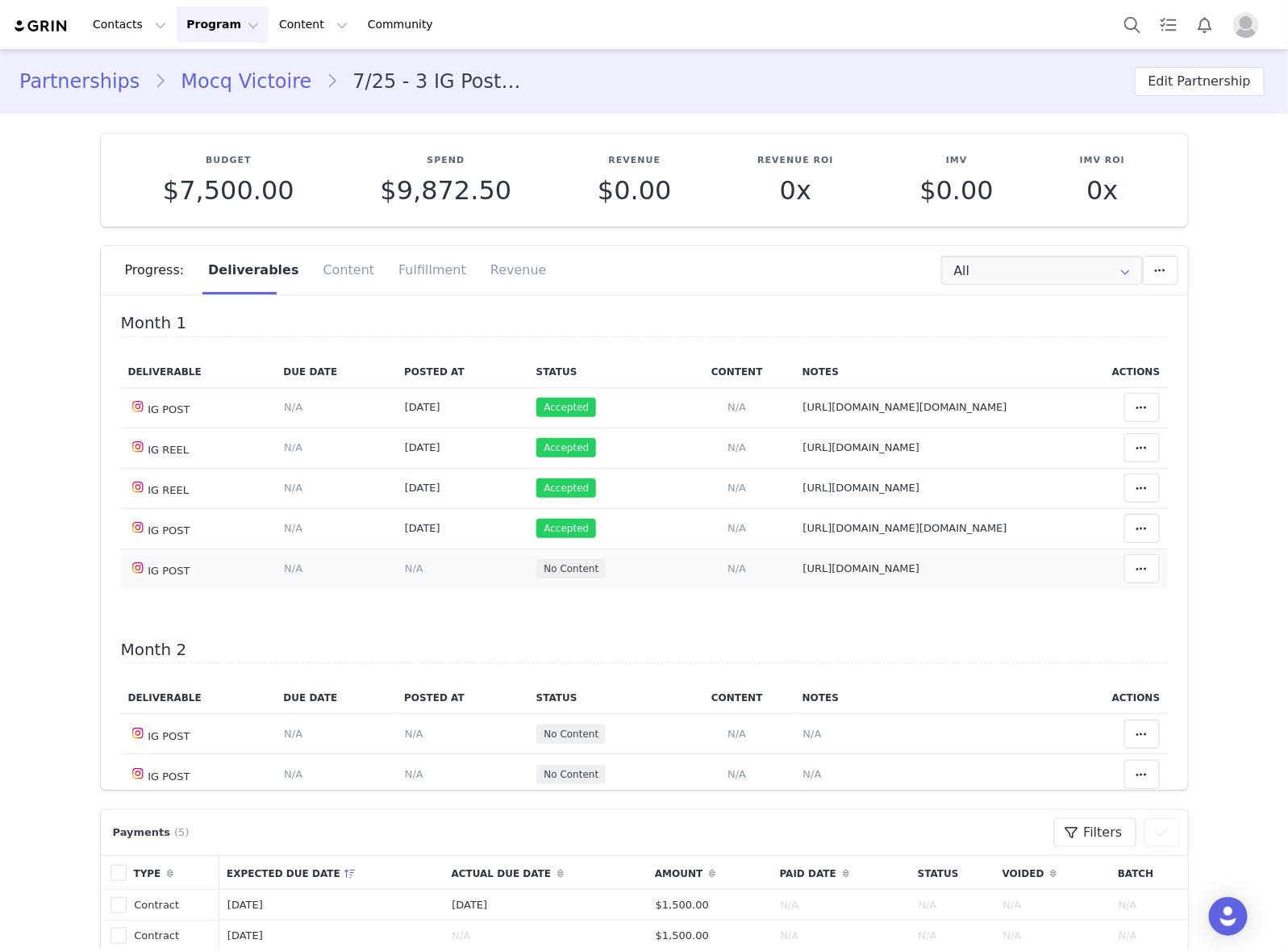
click at [405, 568] on span "N/A" at bounding box center [414, 568] width 19 height 12
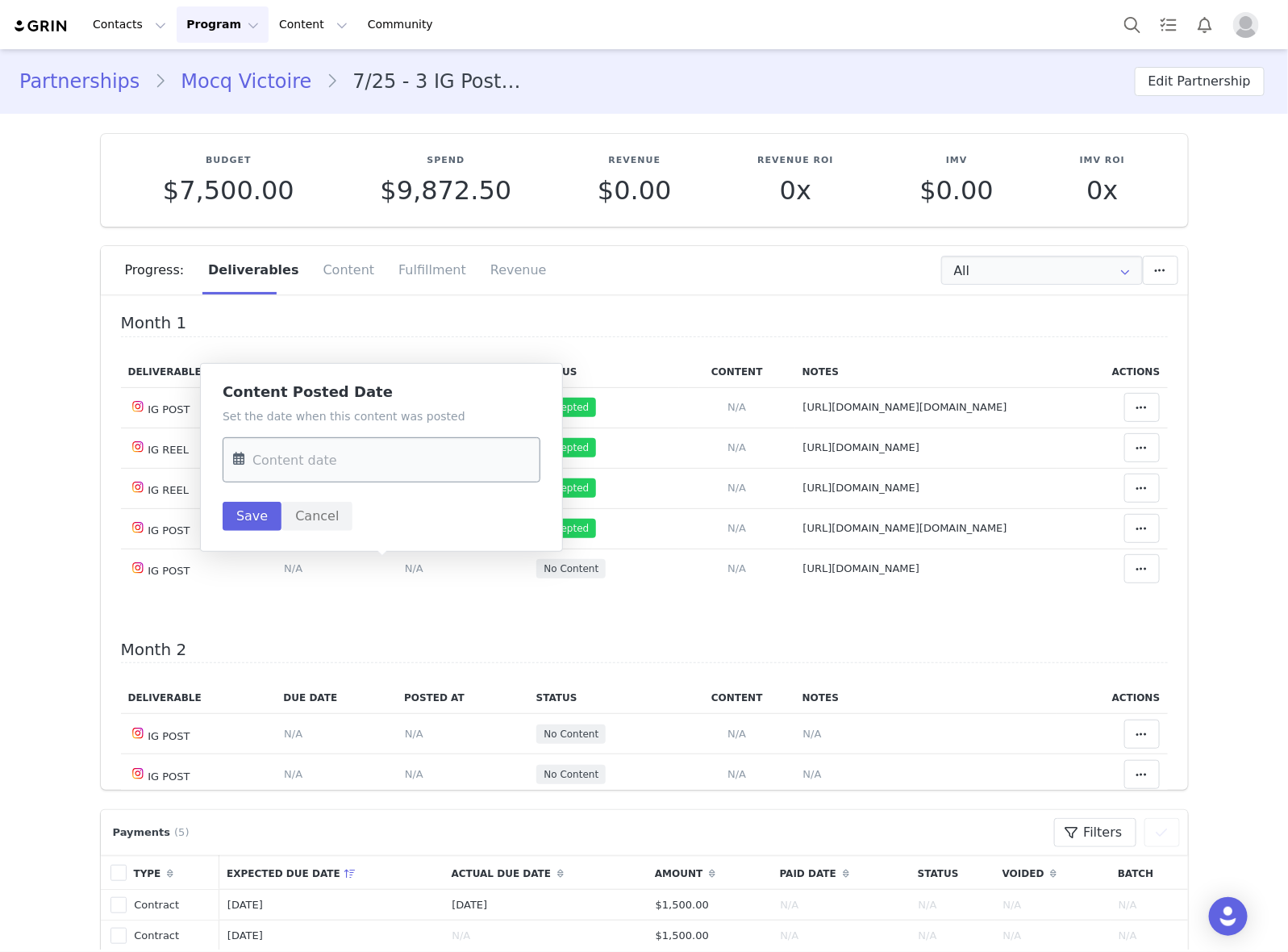
click at [354, 456] on input "text" at bounding box center [381, 459] width 318 height 45
click at [251, 514] on button "Previous Month" at bounding box center [250, 515] width 8 height 13
drag, startPoint x: 349, startPoint y: 621, endPoint x: 320, endPoint y: 557, distance: 70.3
click at [349, 620] on span "10" at bounding box center [354, 618] width 20 height 20
type input "[DATE]"
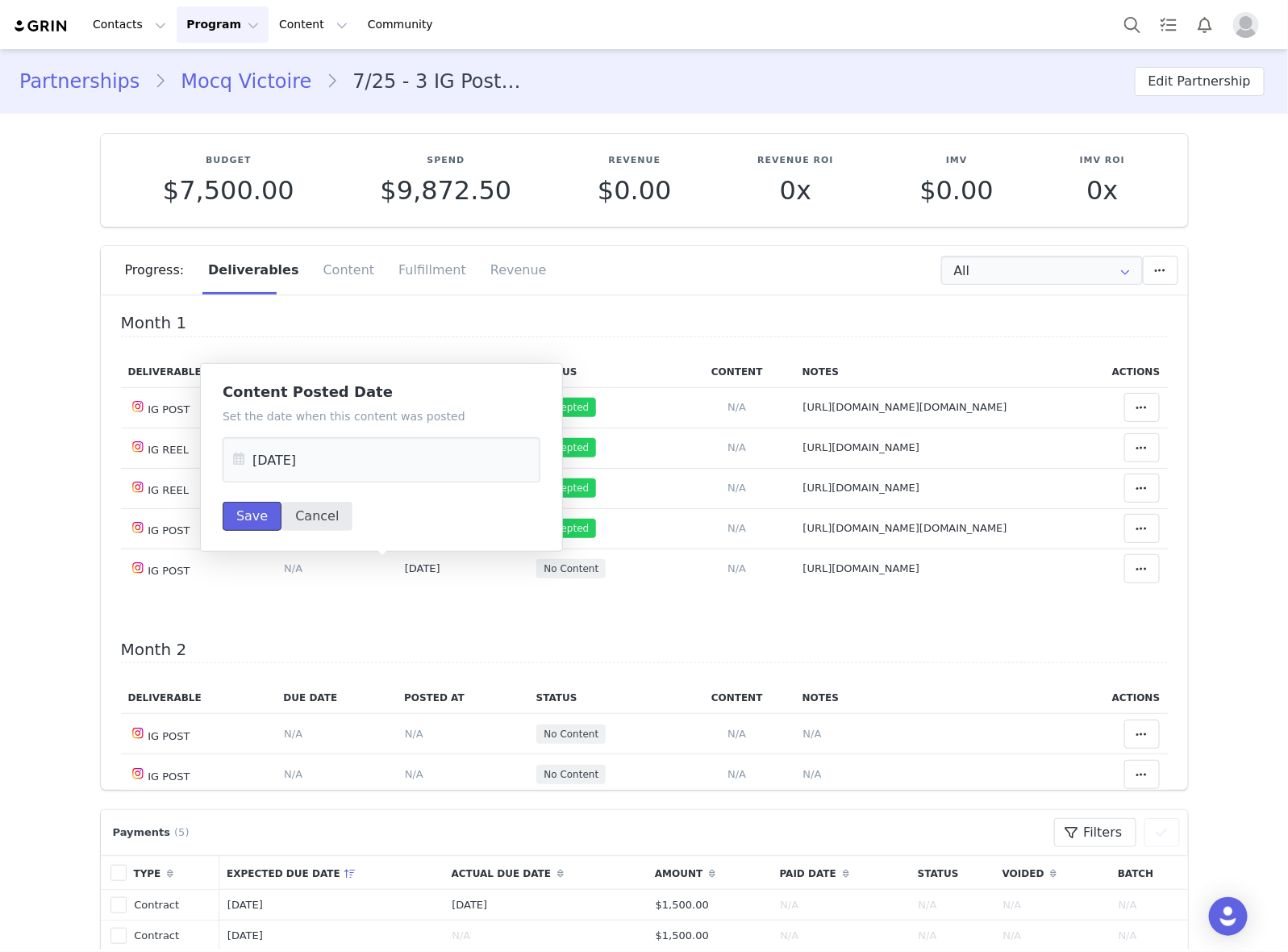
click at [259, 517] on button "Save" at bounding box center [252, 516] width 59 height 29
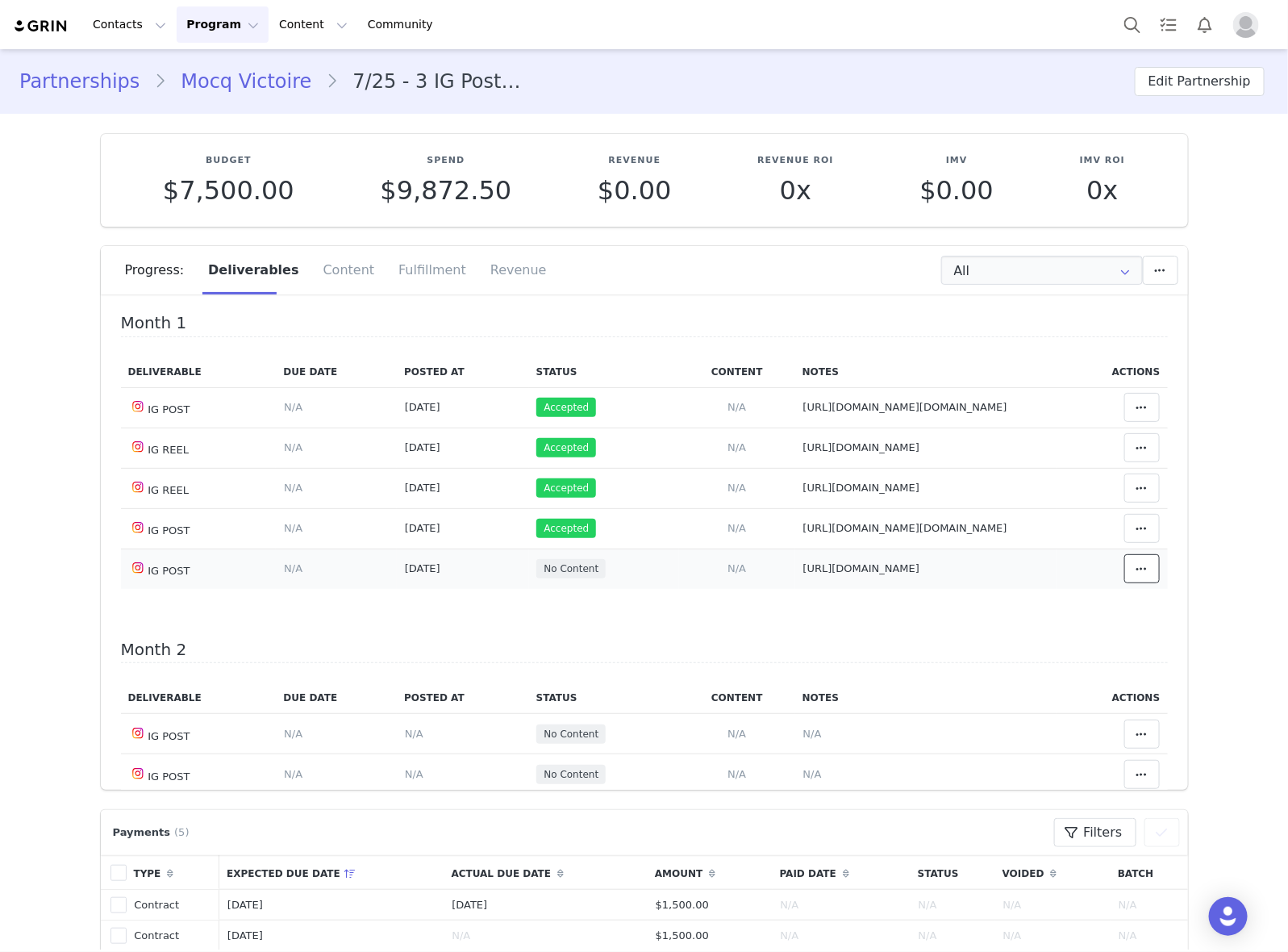
drag, startPoint x: 1127, startPoint y: 569, endPoint x: 1114, endPoint y: 568, distance: 13.0
click at [1132, 568] on span at bounding box center [1142, 568] width 20 height 20
click at [1003, 565] on div "Mark as Accepted" at bounding box center [991, 570] width 200 height 37
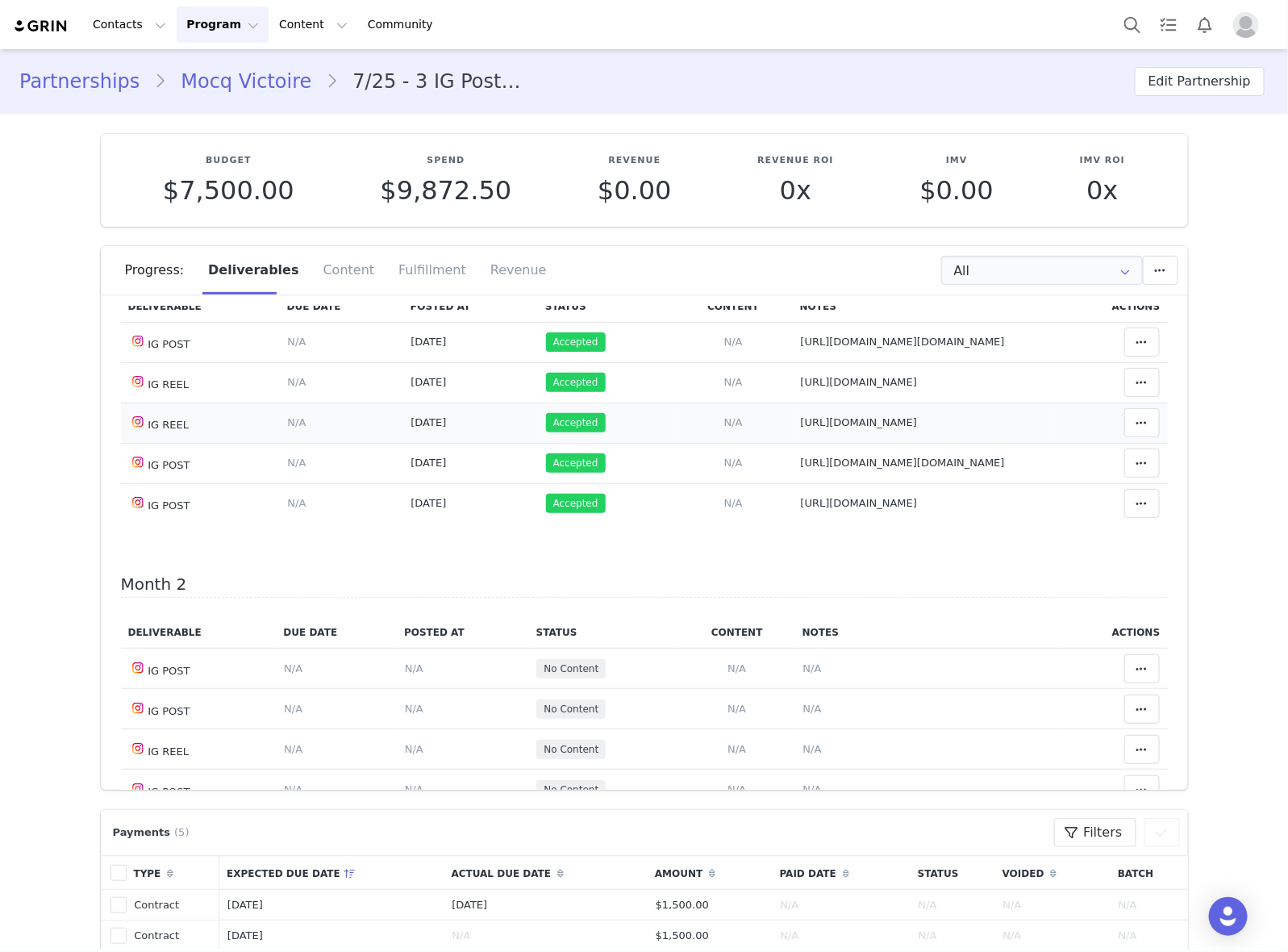
scroll to position [101, 0]
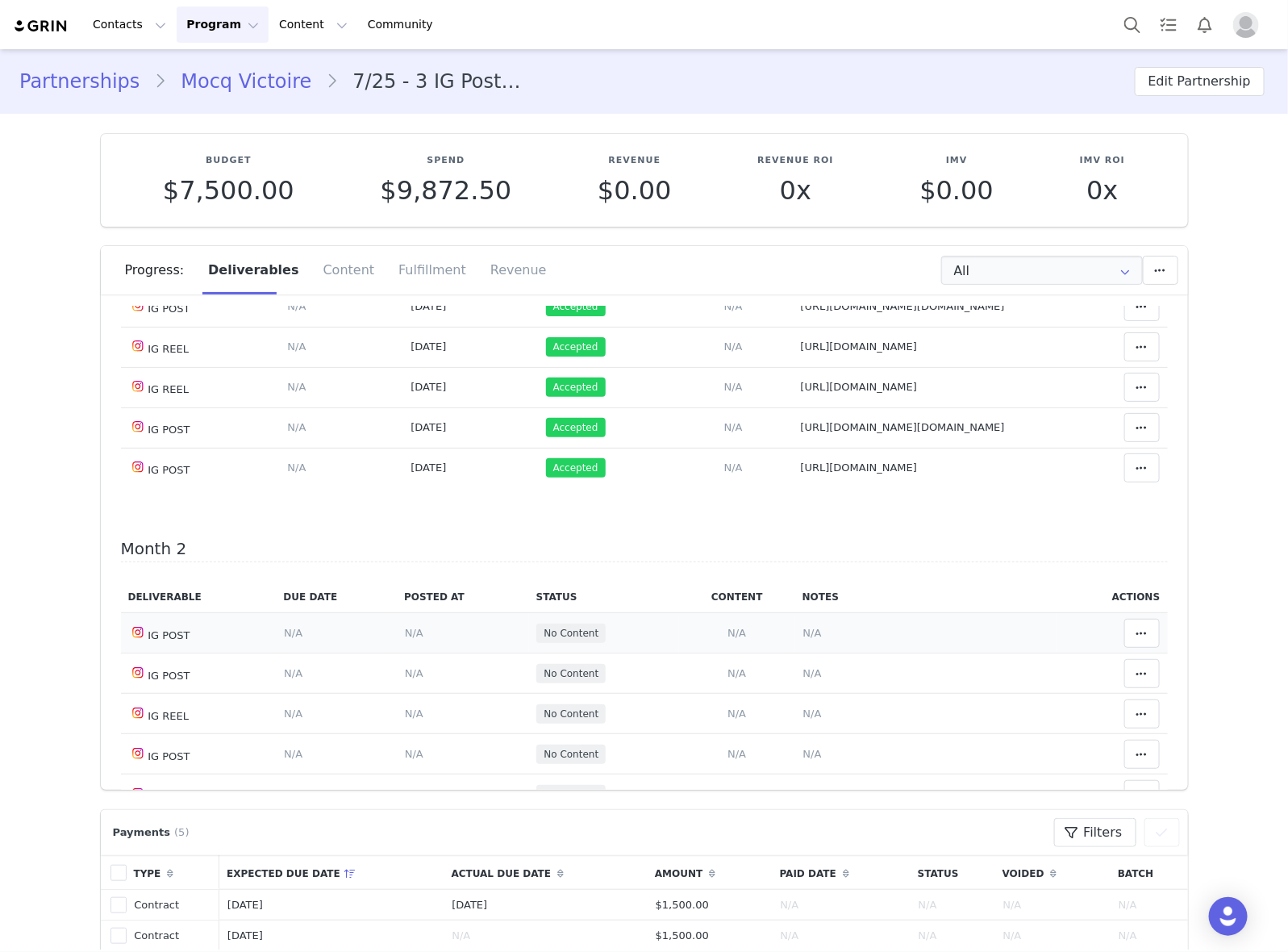
click at [803, 634] on span "N/A" at bounding box center [812, 632] width 19 height 12
drag, startPoint x: 767, startPoint y: 489, endPoint x: 780, endPoint y: 488, distance: 13.0
click at [779, 488] on textarea at bounding box center [794, 498] width 318 height 97
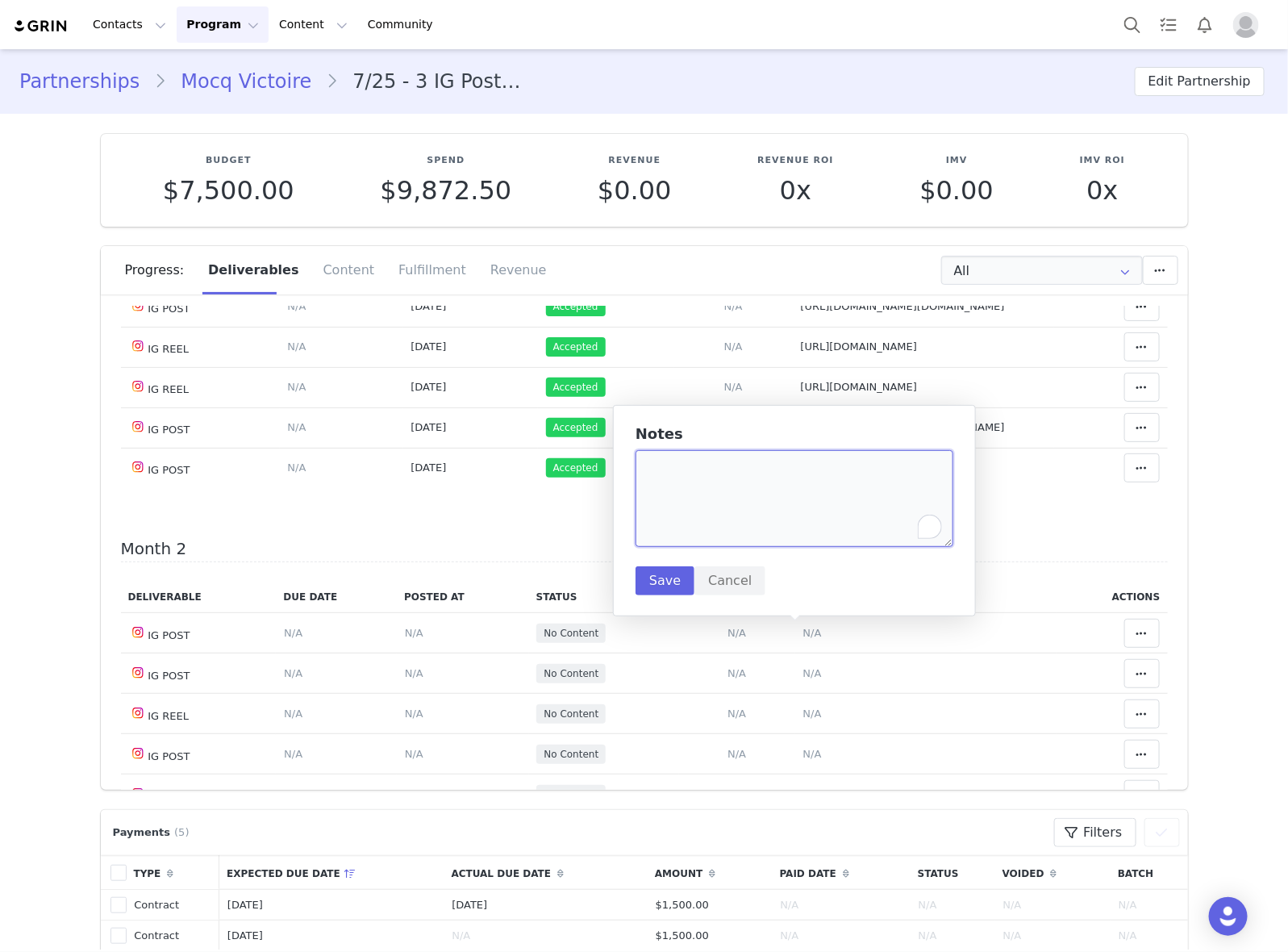
paste textarea "[URL][DOMAIN_NAME]"
type textarea "[URL][DOMAIN_NAME]"
click at [662, 569] on button "Save" at bounding box center [665, 581] width 59 height 29
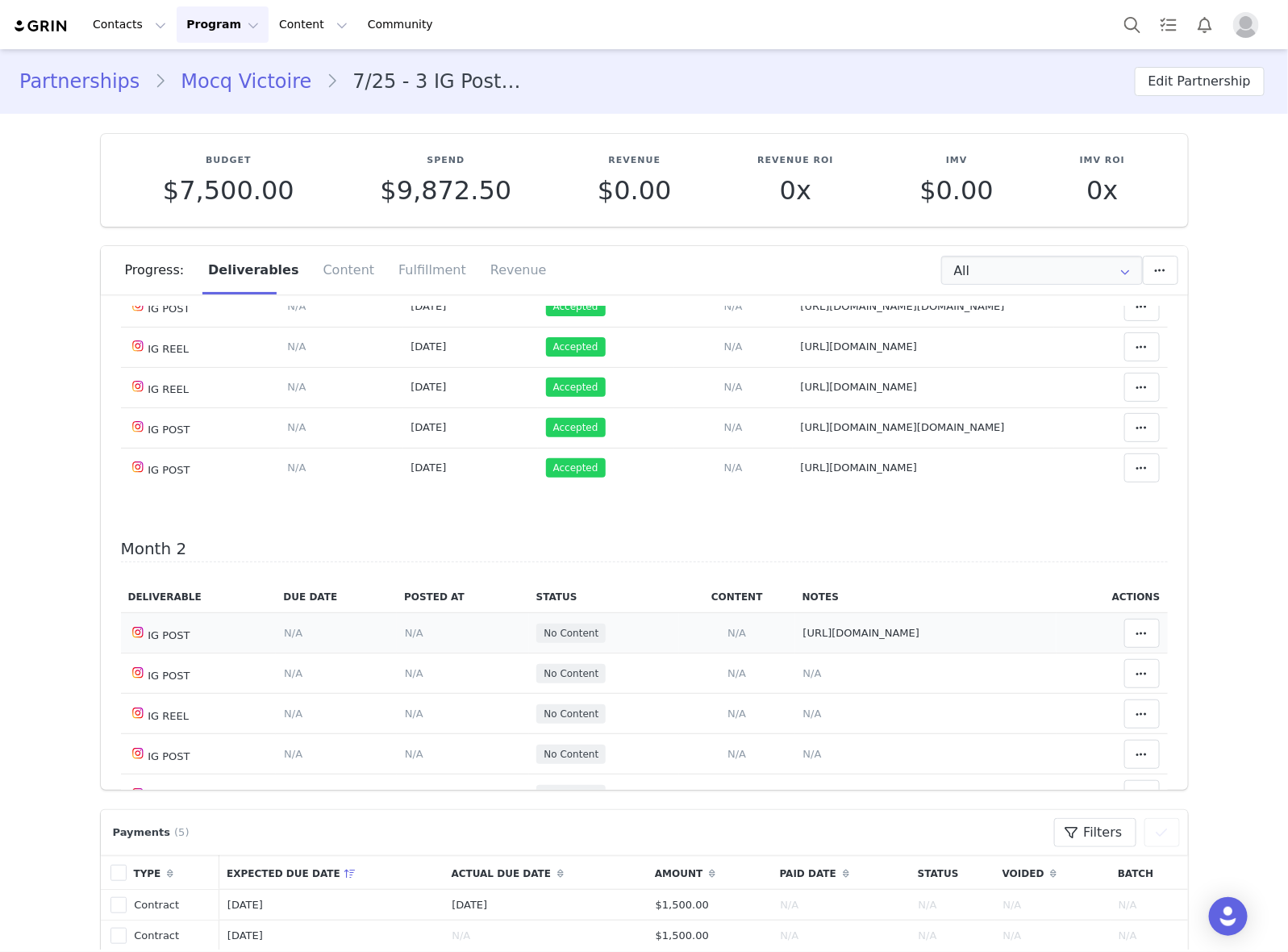
click at [405, 634] on span "N/A" at bounding box center [414, 632] width 19 height 12
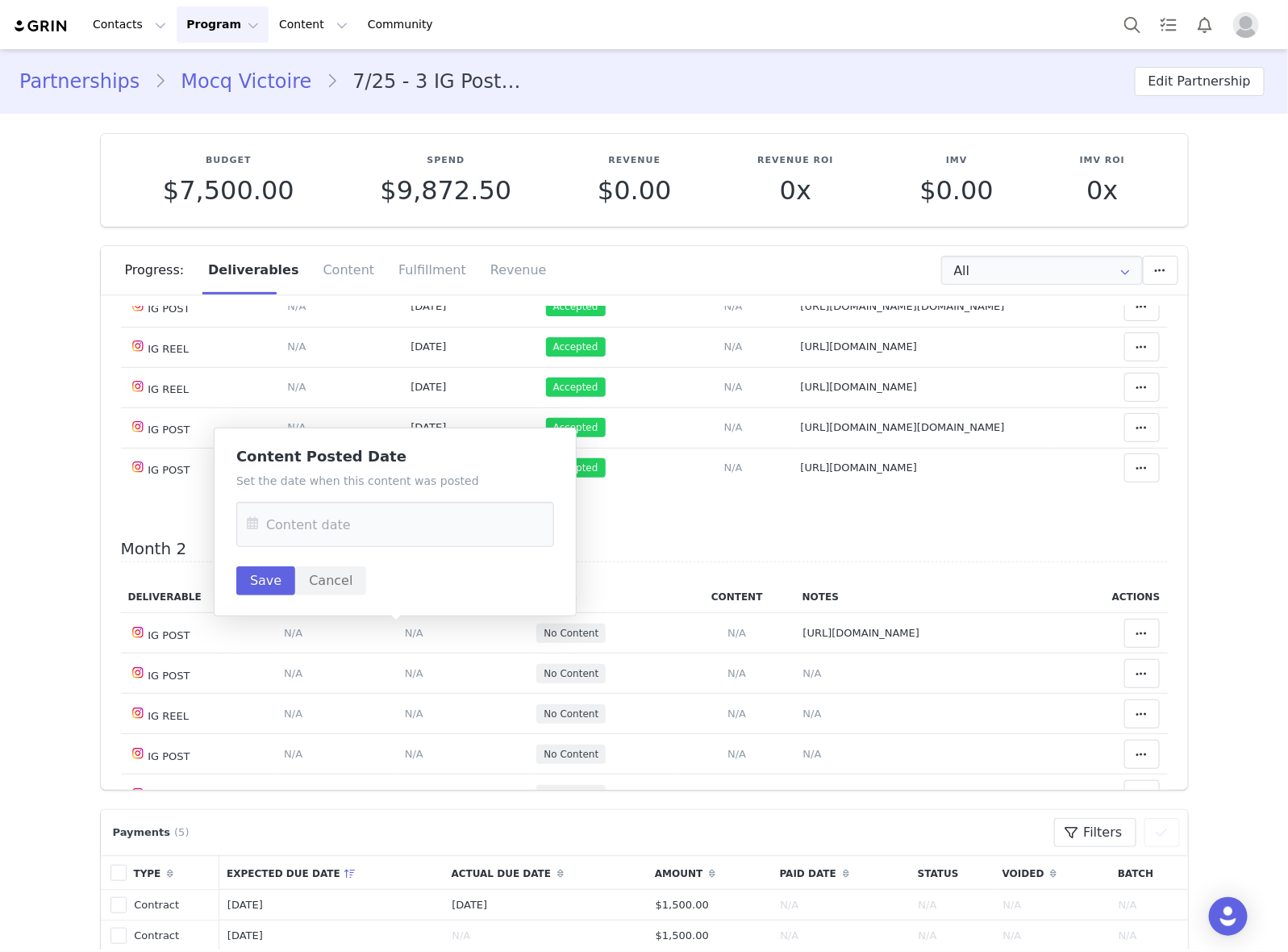
click at [393, 501] on div "Set the date when this content was posted Save Cancel" at bounding box center [395, 533] width 318 height 123
click at [379, 524] on input "text" at bounding box center [395, 524] width 318 height 45
click at [263, 581] on button "Previous Month" at bounding box center [264, 580] width 8 height 13
click at [370, 710] on span "17" at bounding box center [367, 713] width 20 height 20
type input "[DATE]"
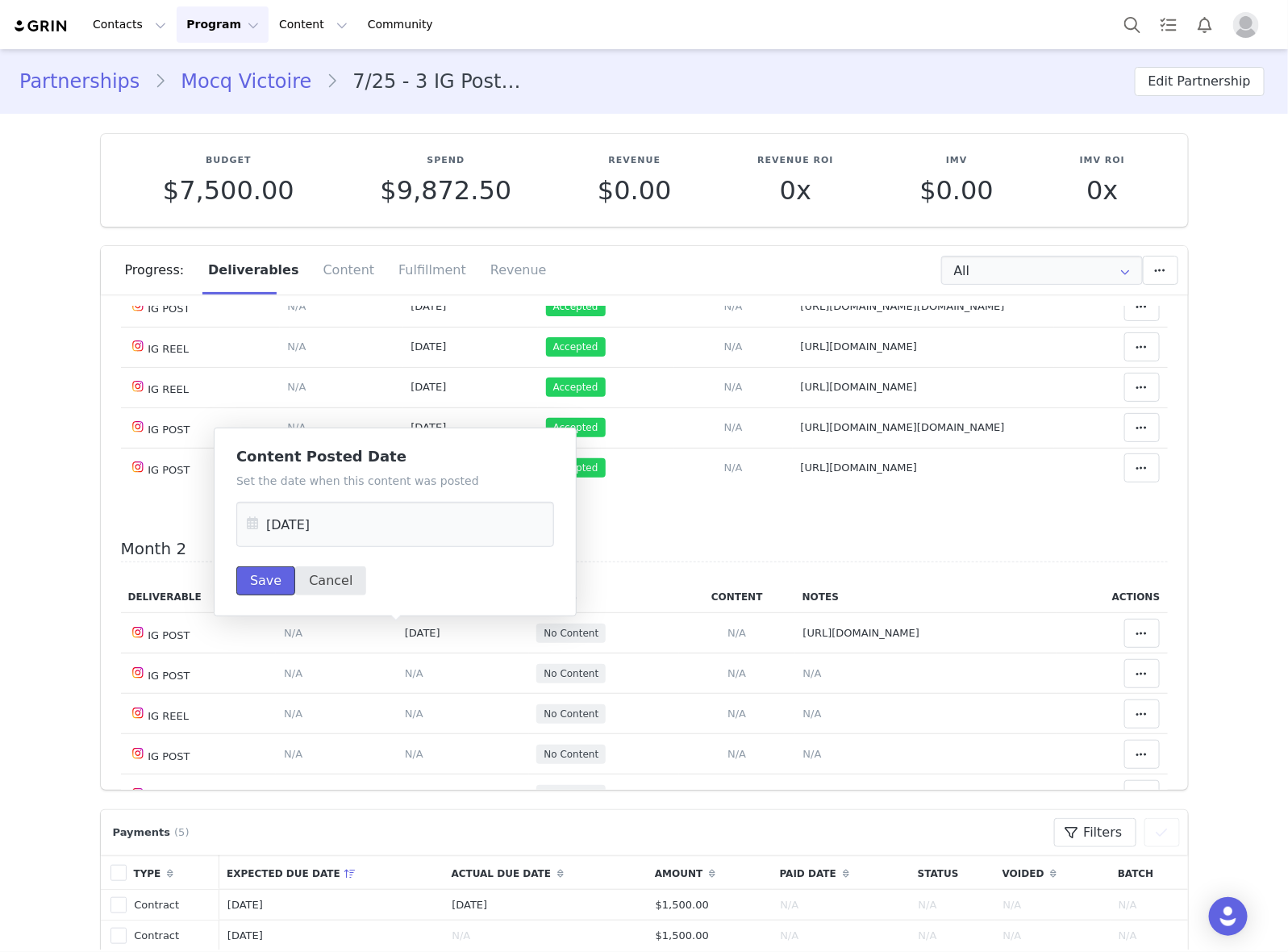
click at [257, 587] on button "Save" at bounding box center [266, 581] width 59 height 29
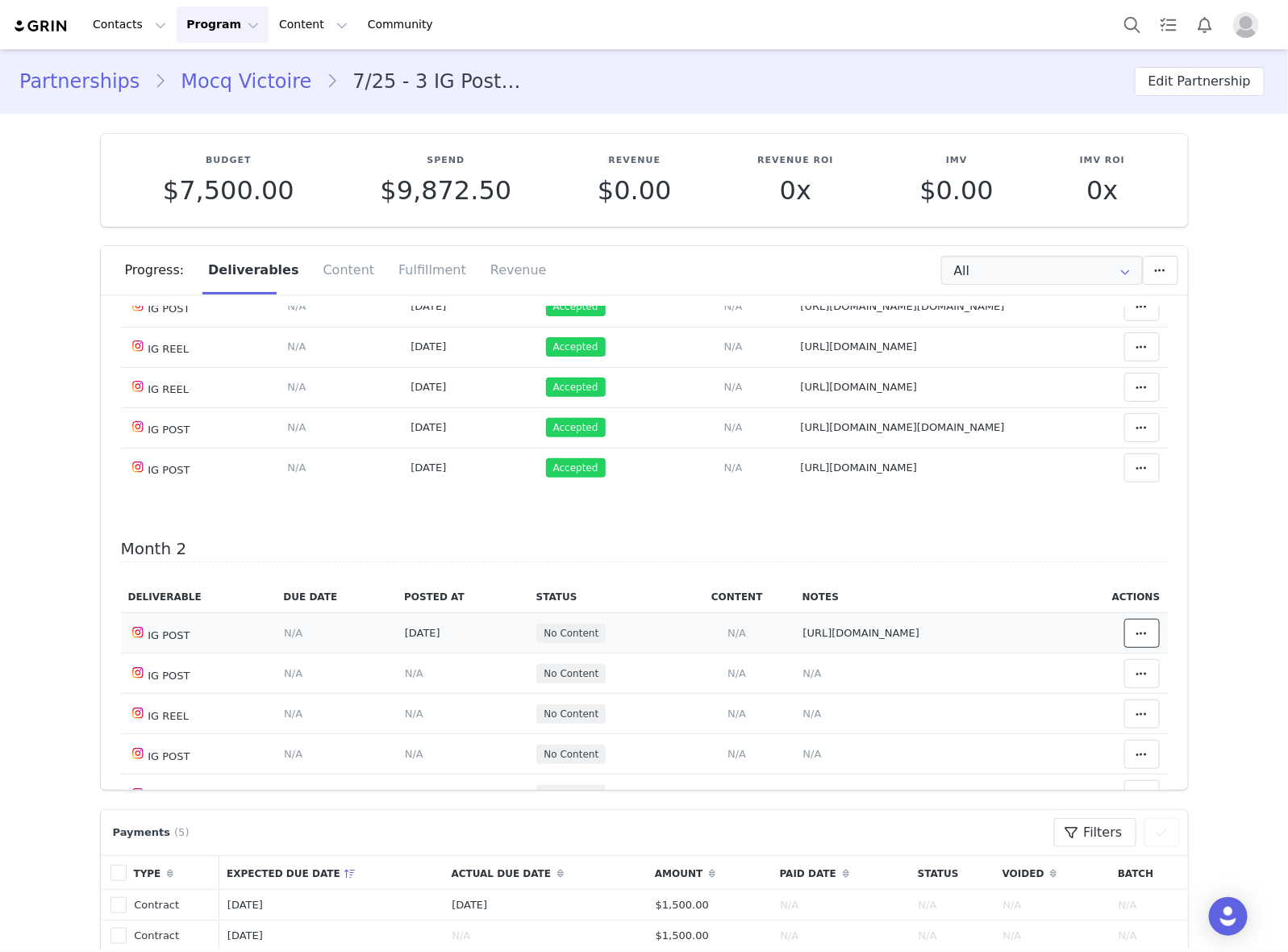
click at [1124, 633] on button at bounding box center [1142, 634] width 36 height 29
click at [1031, 629] on div "Mark as Accepted" at bounding box center [991, 635] width 200 height 37
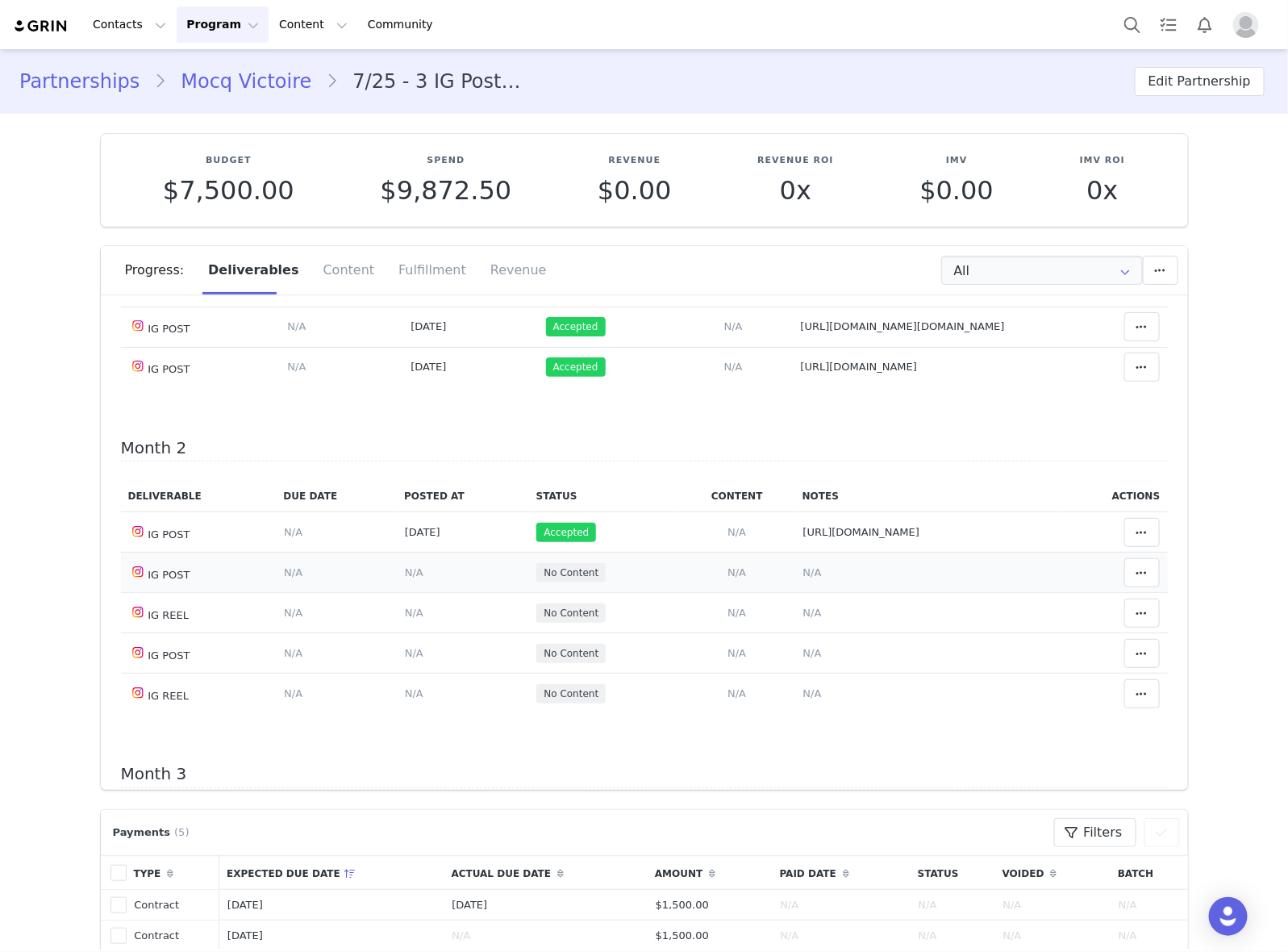
click at [803, 573] on span "N/A" at bounding box center [812, 572] width 19 height 12
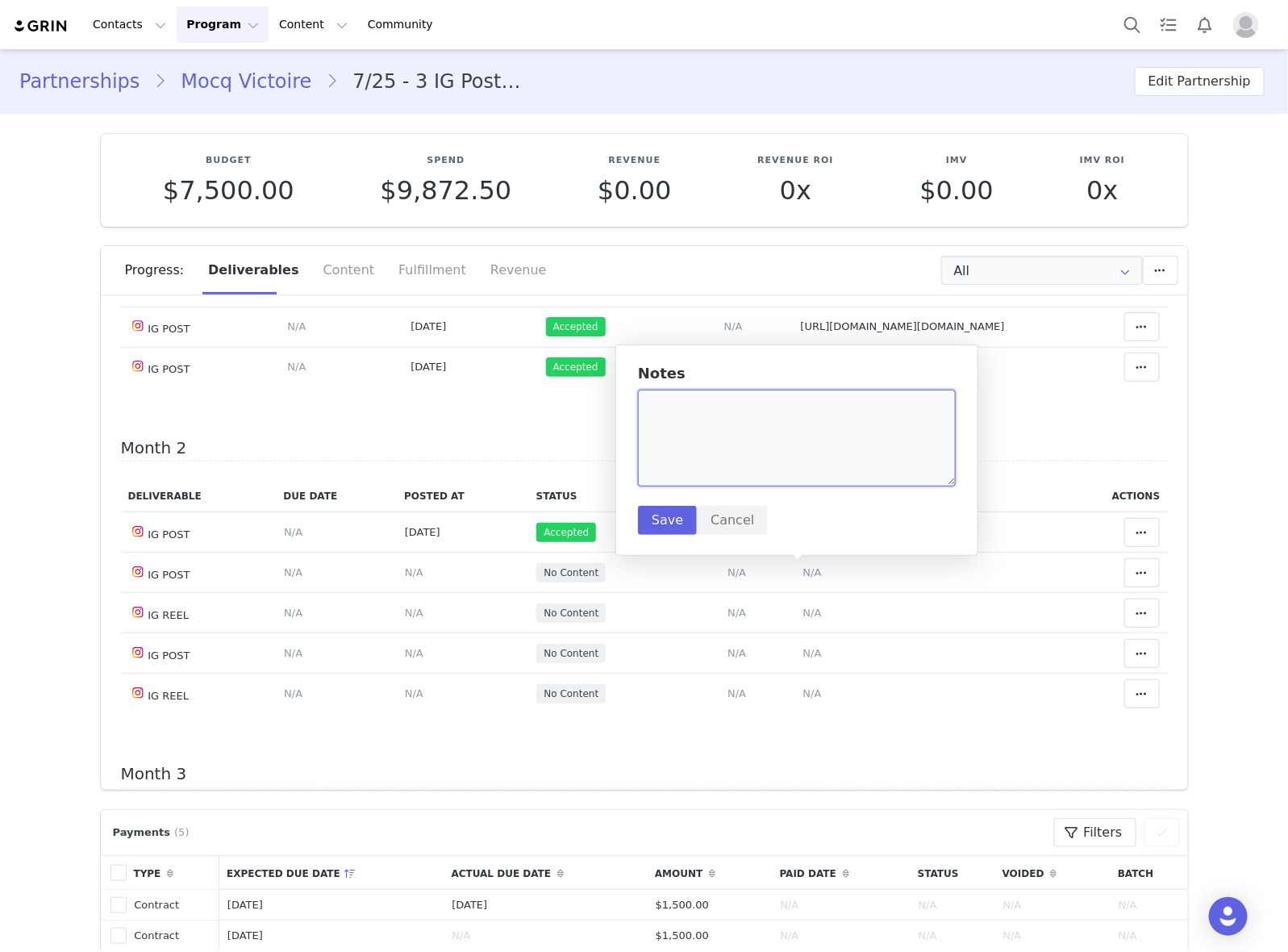
click at [779, 454] on textarea at bounding box center [797, 437] width 318 height 97
paste textarea "[URL][DOMAIN_NAME]"
type textarea "[URL][DOMAIN_NAME]"
click at [663, 521] on button "Save" at bounding box center [667, 520] width 59 height 29
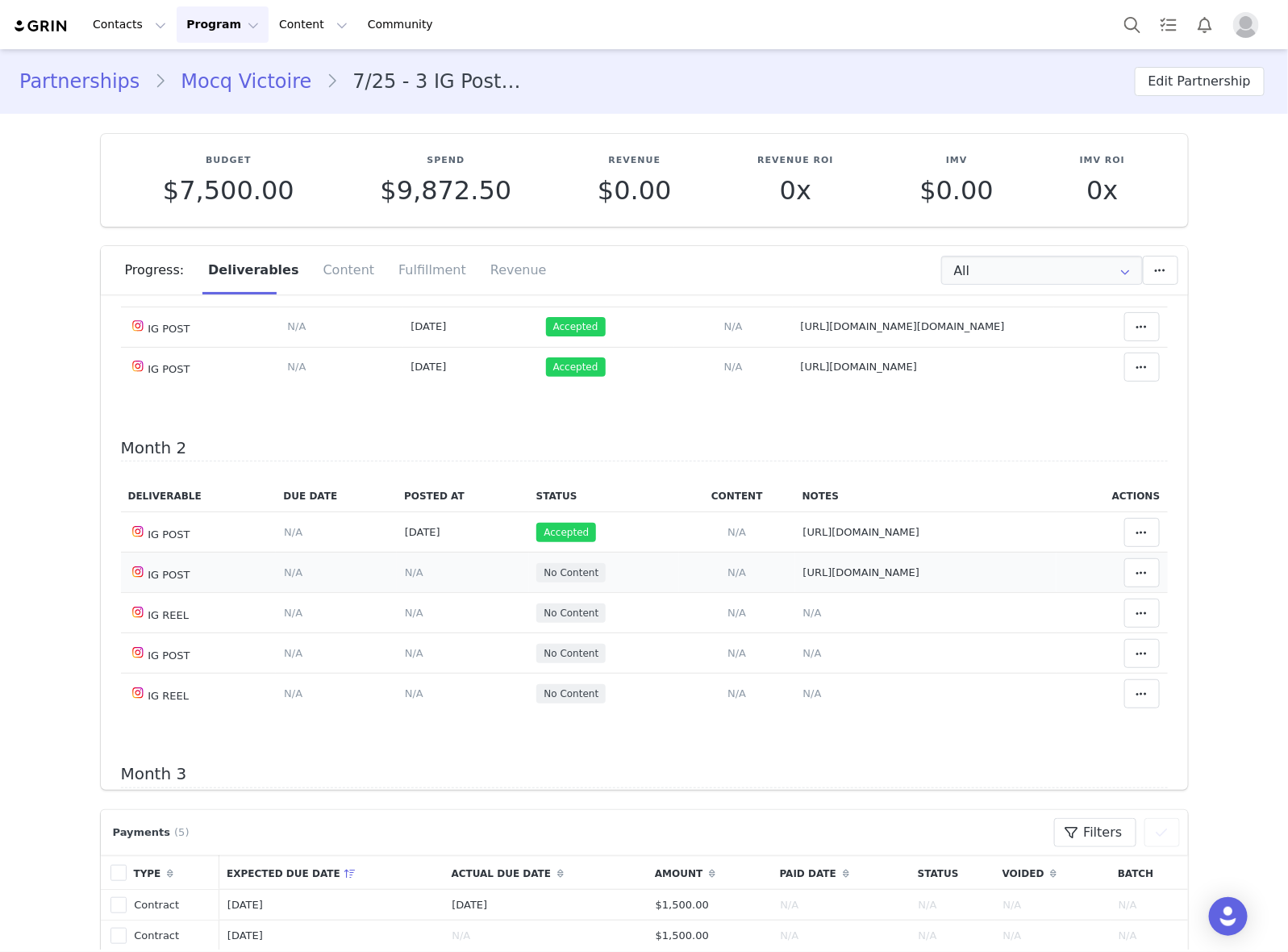
click at [405, 571] on span "N/A" at bounding box center [414, 572] width 19 height 12
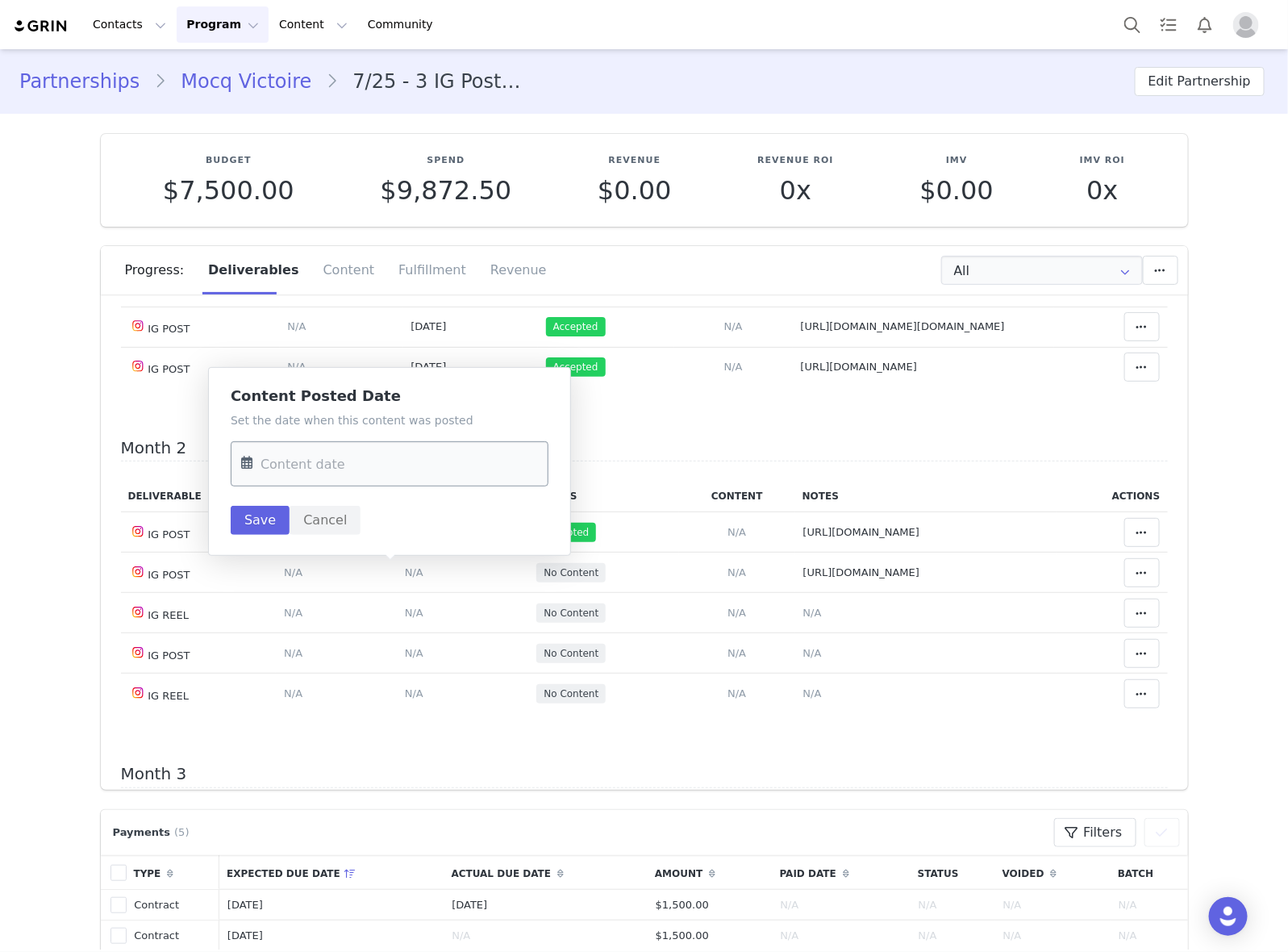
click at [384, 467] on input "text" at bounding box center [389, 463] width 318 height 45
click at [257, 516] on button "Previous Month" at bounding box center [258, 520] width 8 height 13
click at [359, 684] on span "24" at bounding box center [362, 683] width 20 height 20
type input "[DATE]"
click at [244, 521] on button "Save" at bounding box center [260, 520] width 59 height 29
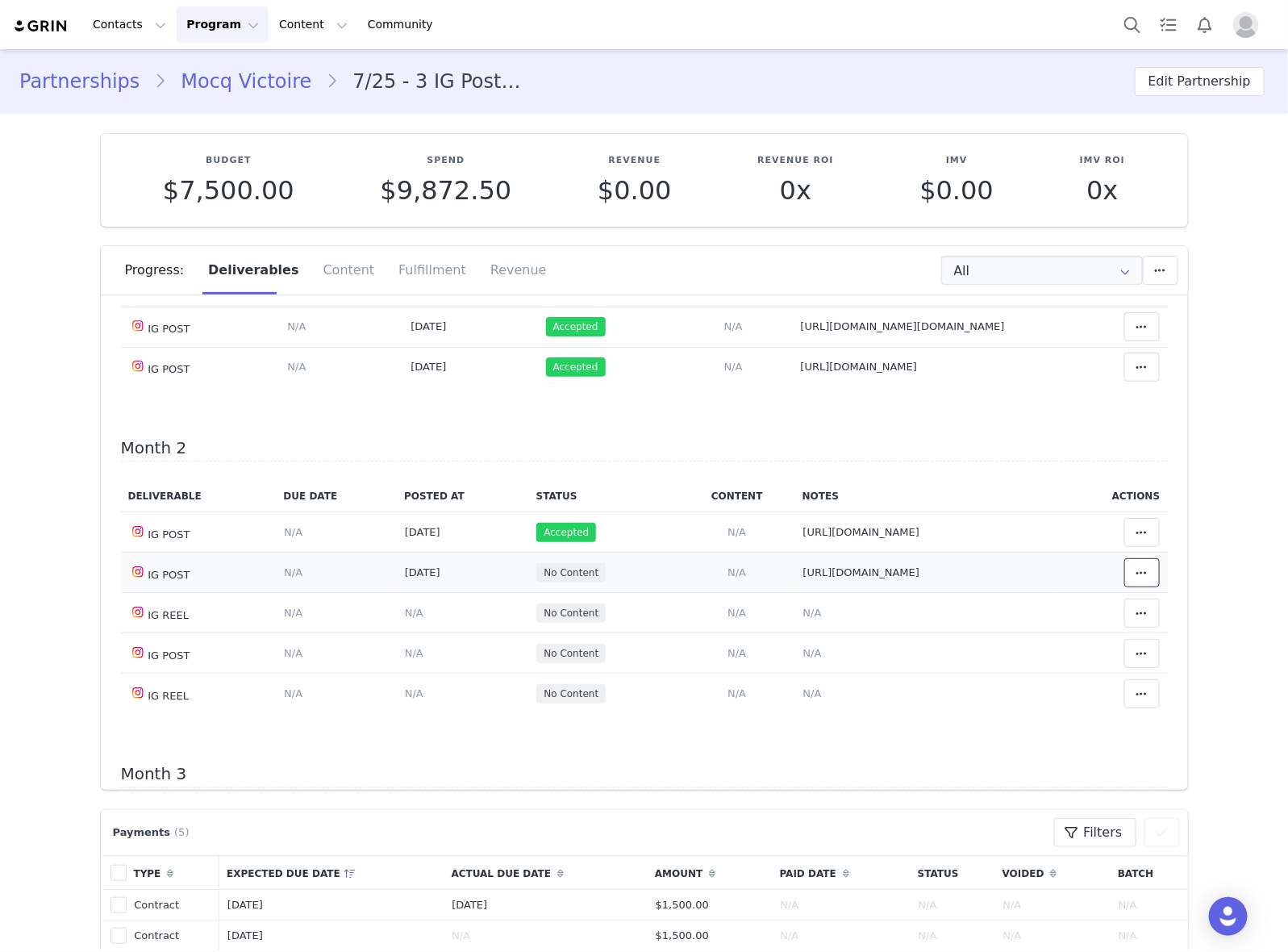
click at [1136, 568] on icon at bounding box center [1142, 573] width 11 height 13
click at [986, 577] on div "Mark as Accepted" at bounding box center [991, 574] width 200 height 37
click at [803, 651] on span "N/A" at bounding box center [812, 652] width 19 height 12
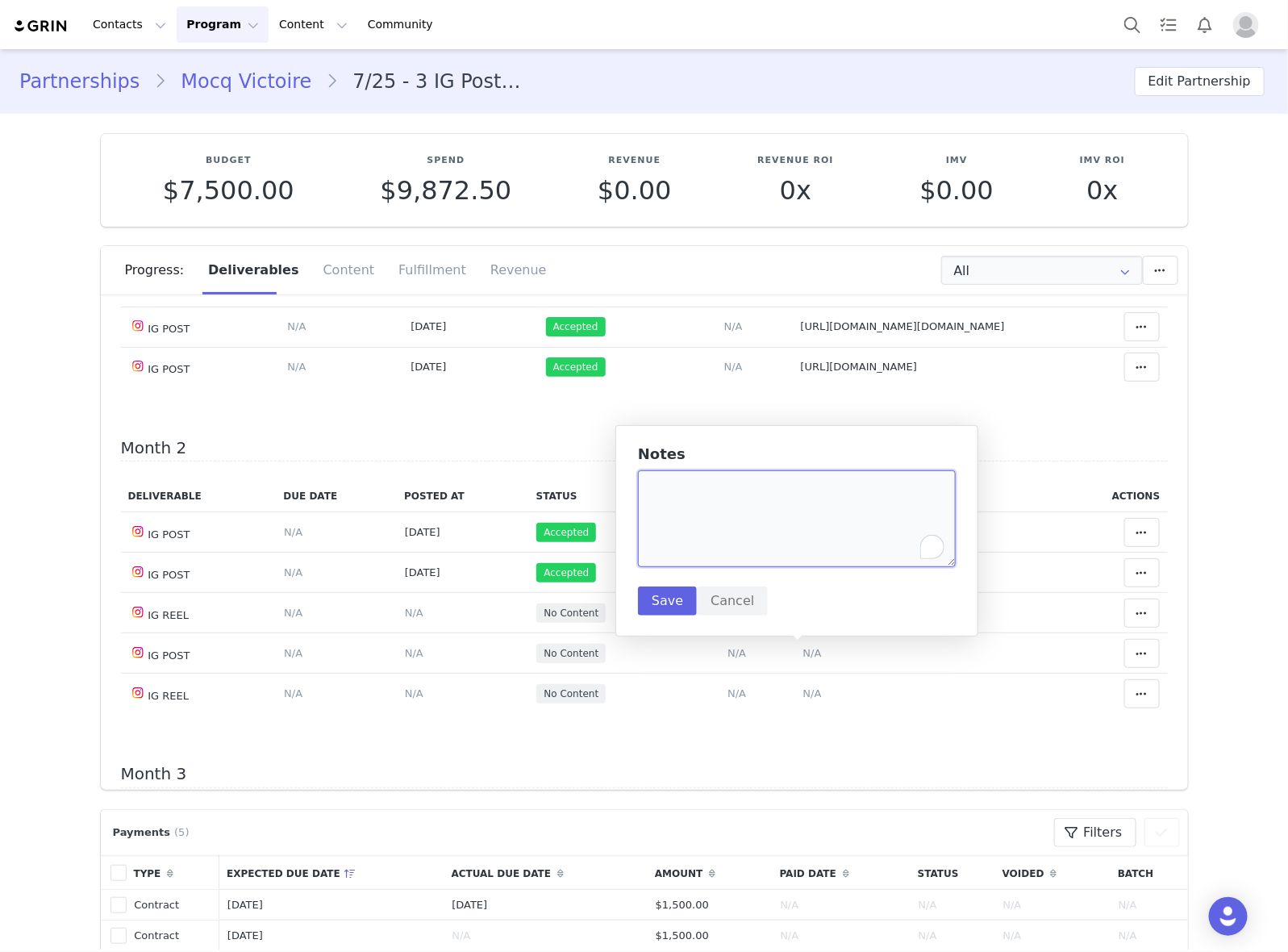
click at [773, 538] on textarea "To enrich screen reader interactions, please activate Accessibility in Grammarl…" at bounding box center [797, 518] width 318 height 97
paste textarea "[URL][DOMAIN_NAME]"
type textarea "[URL][DOMAIN_NAME]"
click at [659, 598] on button "Save" at bounding box center [667, 601] width 59 height 29
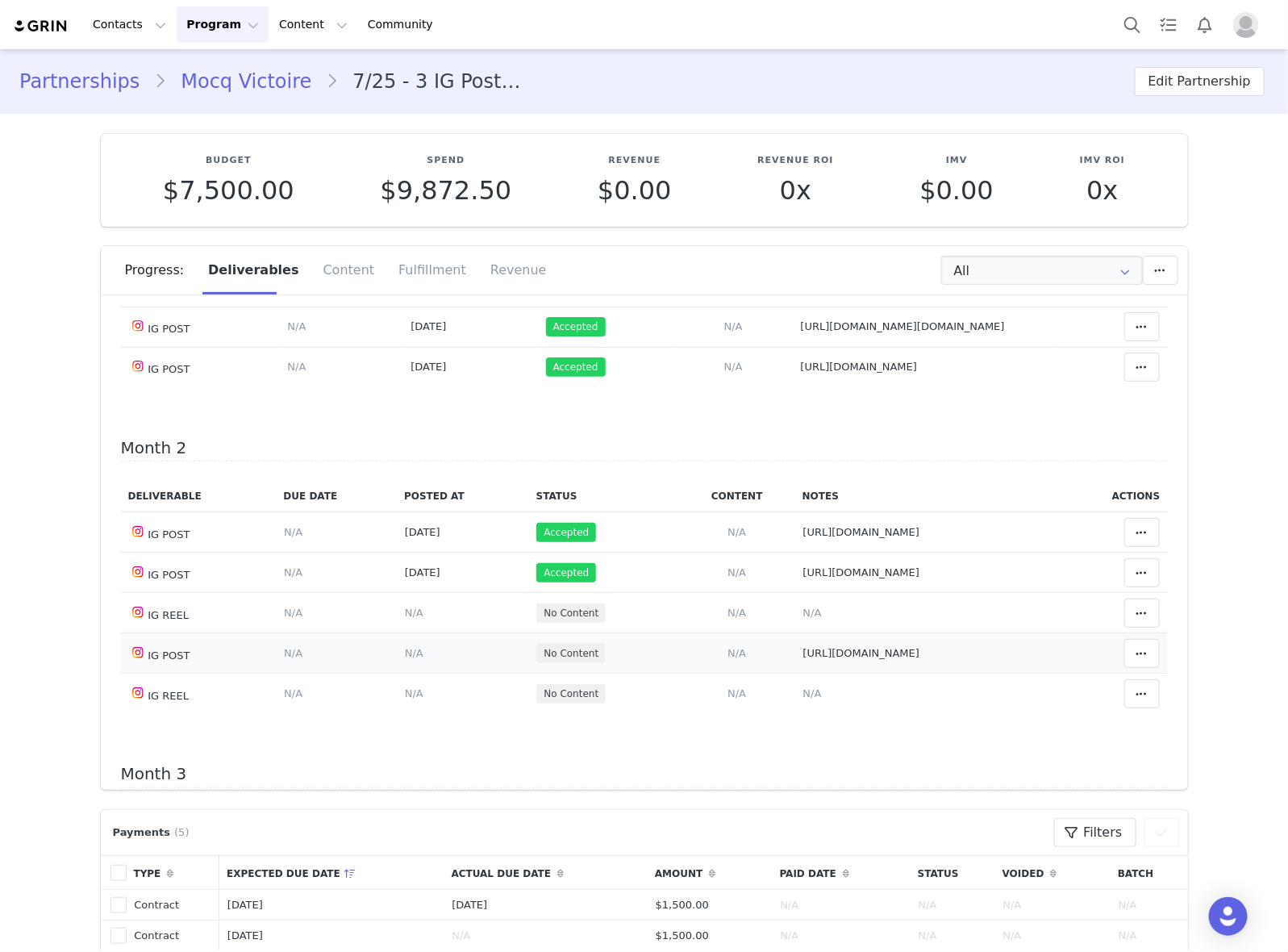
click at [405, 655] on span "N/A" at bounding box center [414, 652] width 19 height 12
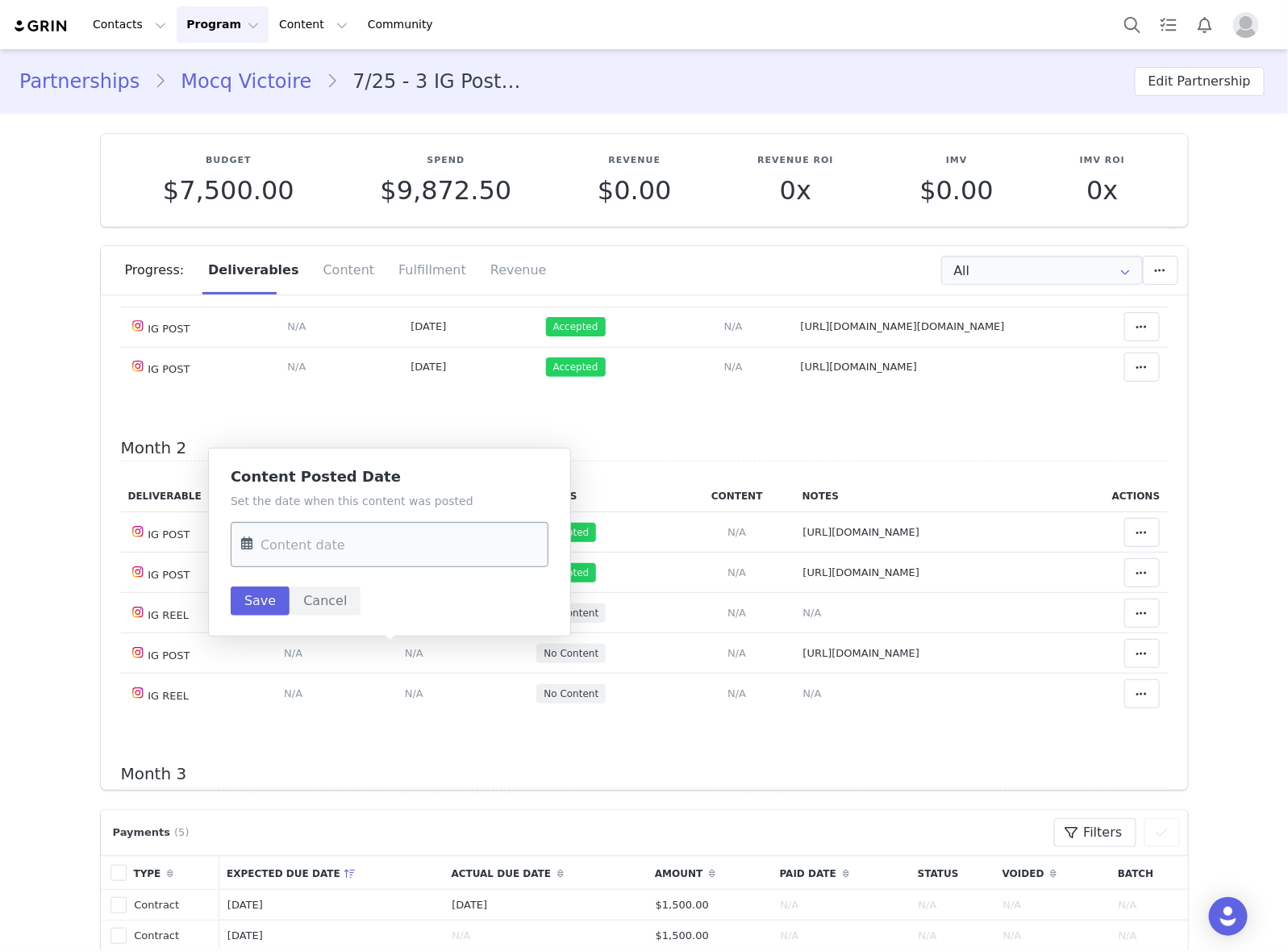
click at [363, 558] on input "text" at bounding box center [389, 544] width 318 height 45
click at [316, 666] on div "30" at bounding box center [327, 672] width 34 height 24
type input "[DATE]"
click at [257, 599] on button "Save" at bounding box center [260, 601] width 59 height 29
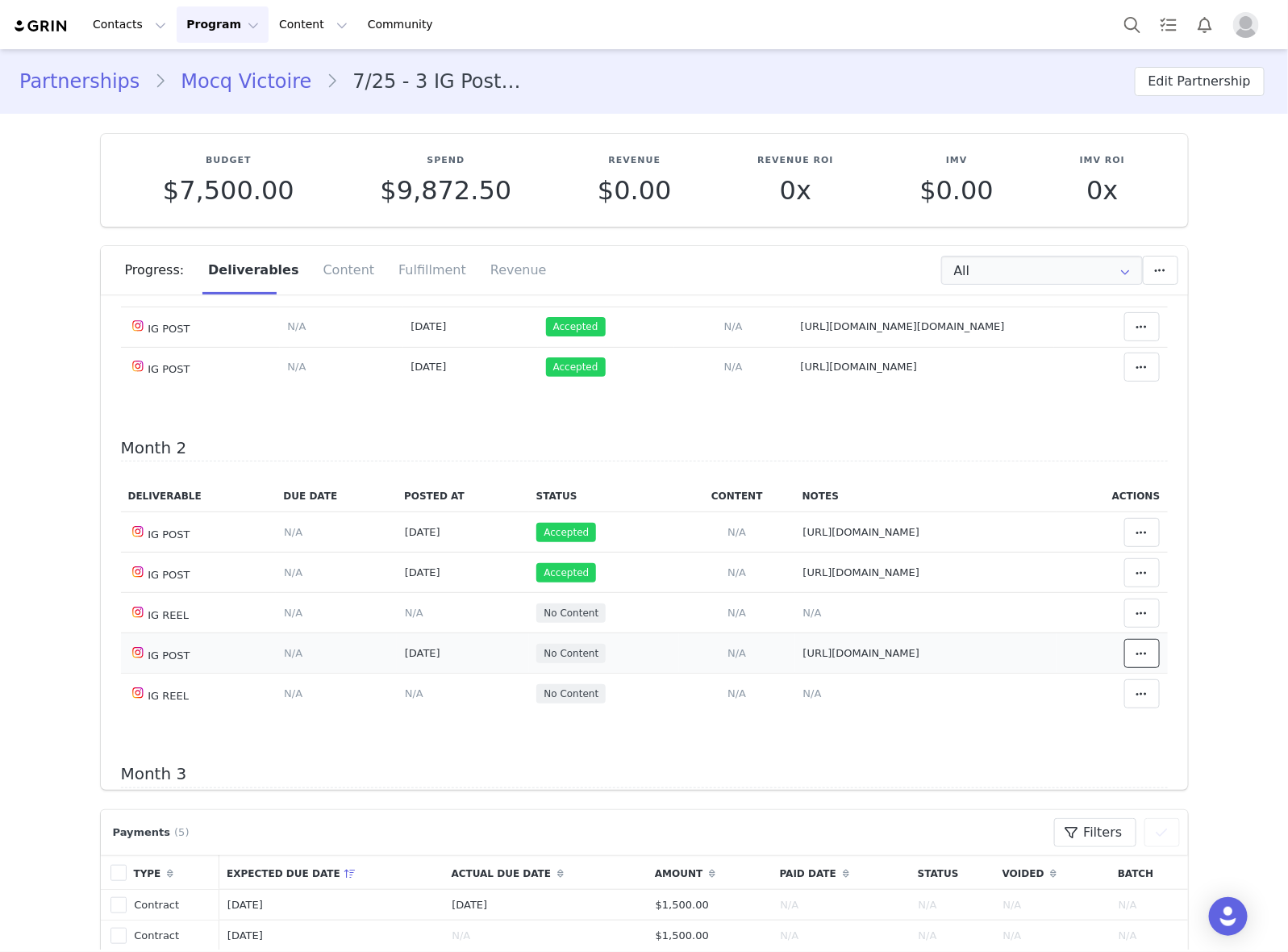
click at [1136, 651] on icon at bounding box center [1142, 653] width 11 height 13
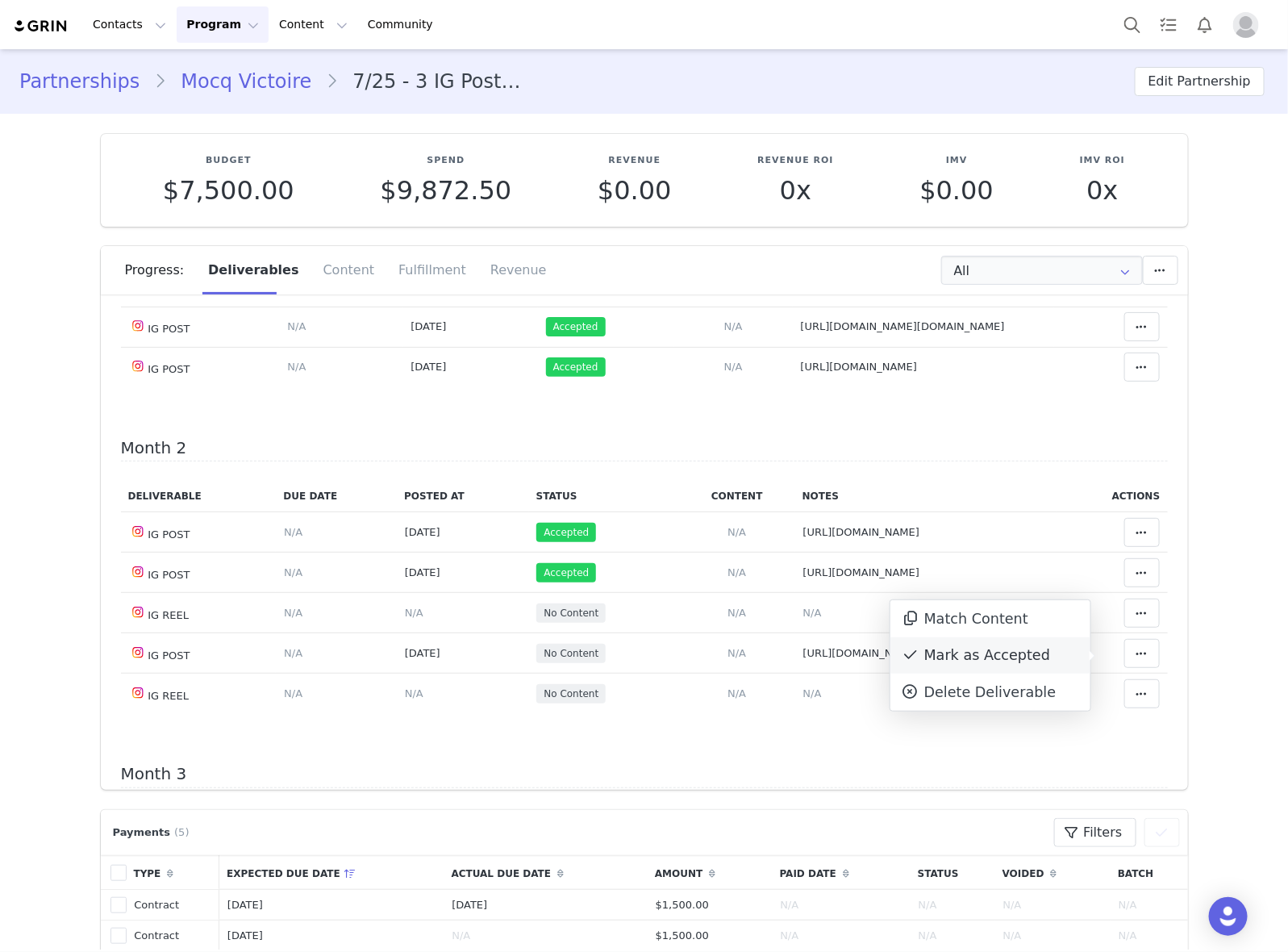
click at [1026, 650] on div "Mark as Accepted" at bounding box center [991, 656] width 200 height 37
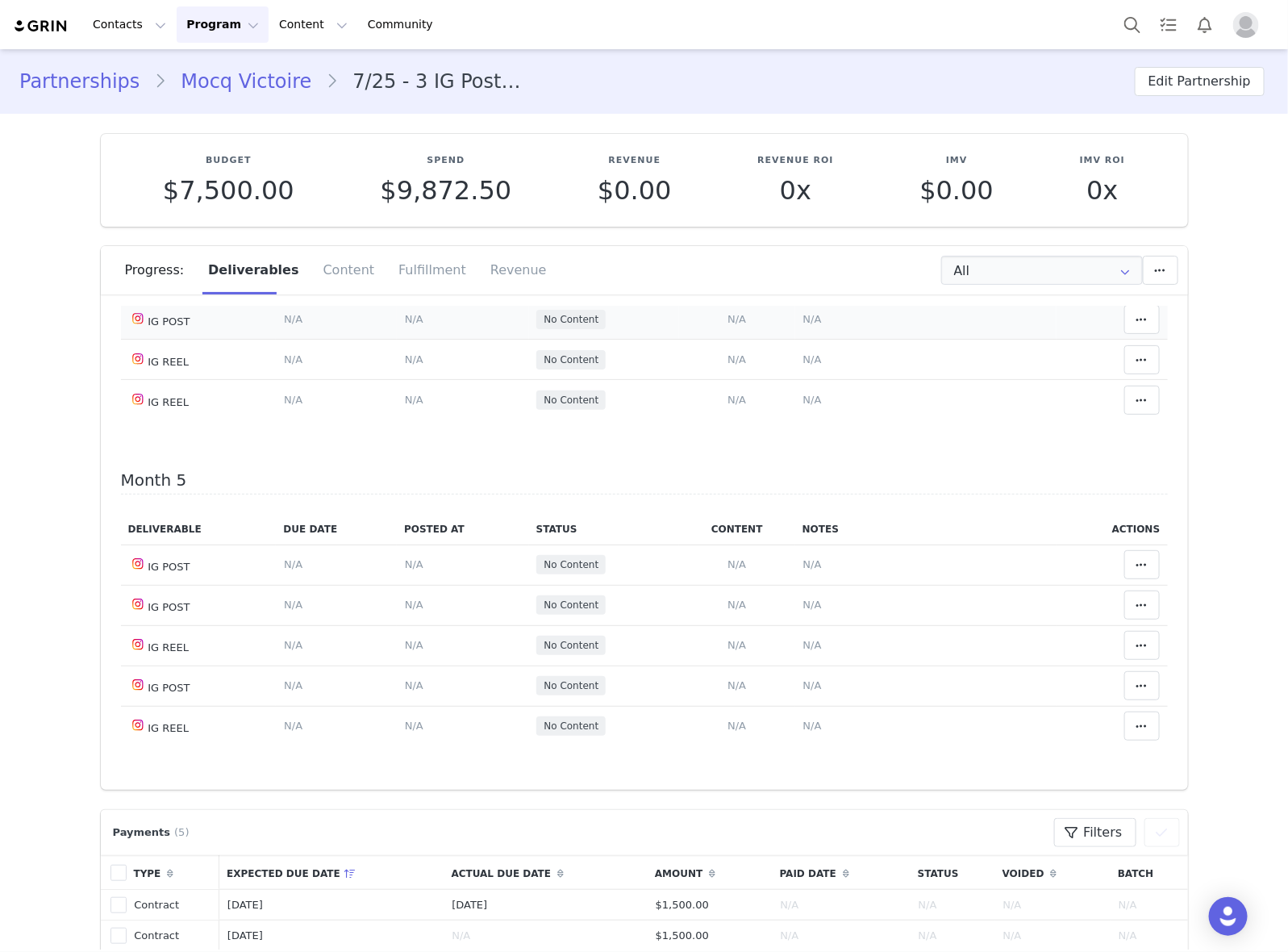
scroll to position [1314, 0]
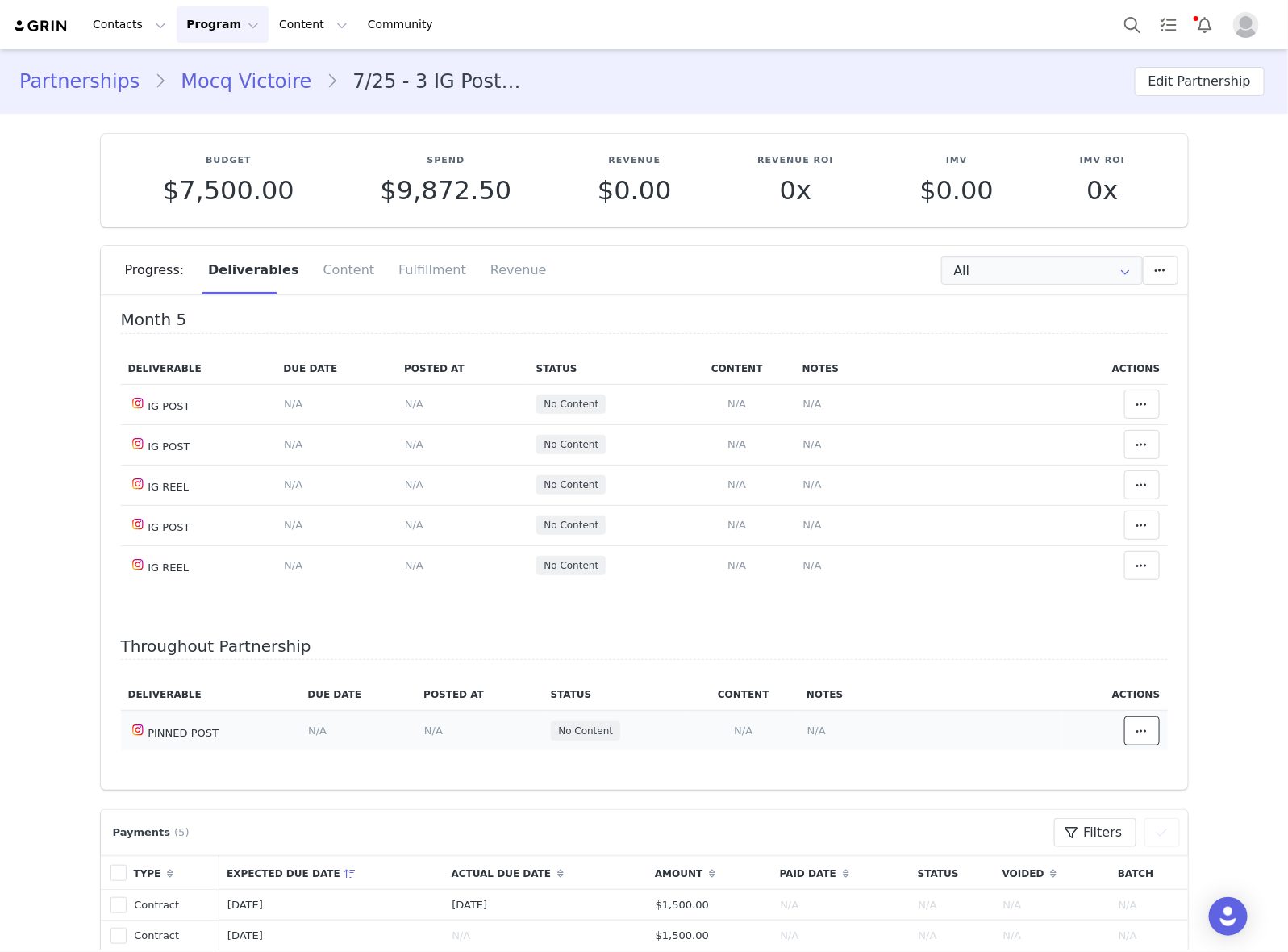
click at [1136, 731] on icon at bounding box center [1142, 730] width 11 height 13
click at [941, 740] on div "Mark as Accepted" at bounding box center [991, 730] width 200 height 37
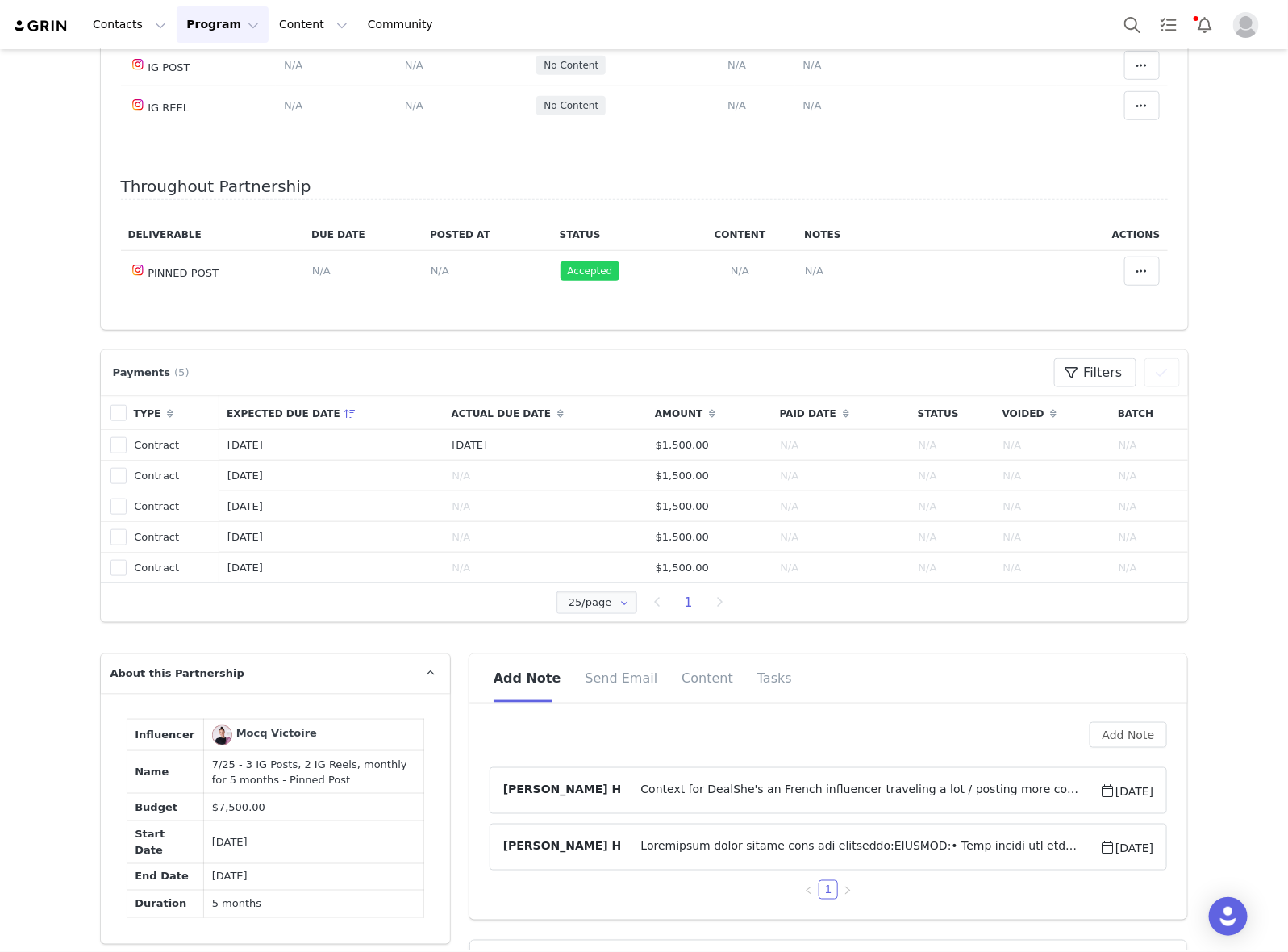
scroll to position [504, 0]
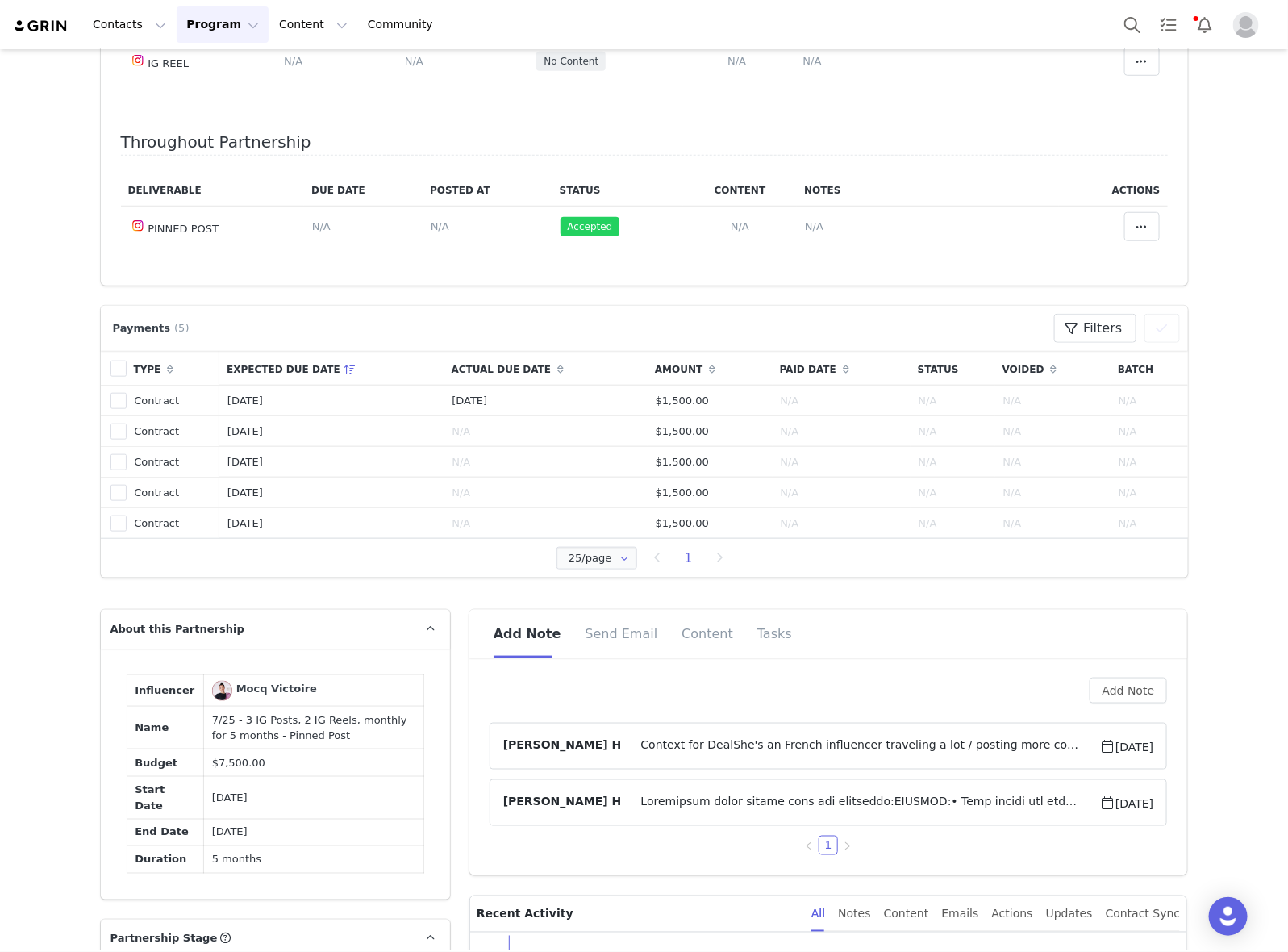
click at [280, 749] on td "7/25 - 3 IG Posts, 2 IG Reels, monthly for 5 months - Pinned Post" at bounding box center [314, 727] width 220 height 42
copy td "7/25 - 3 IG Posts, 2 IG Reels, monthly for 5 months - Pinned Post"
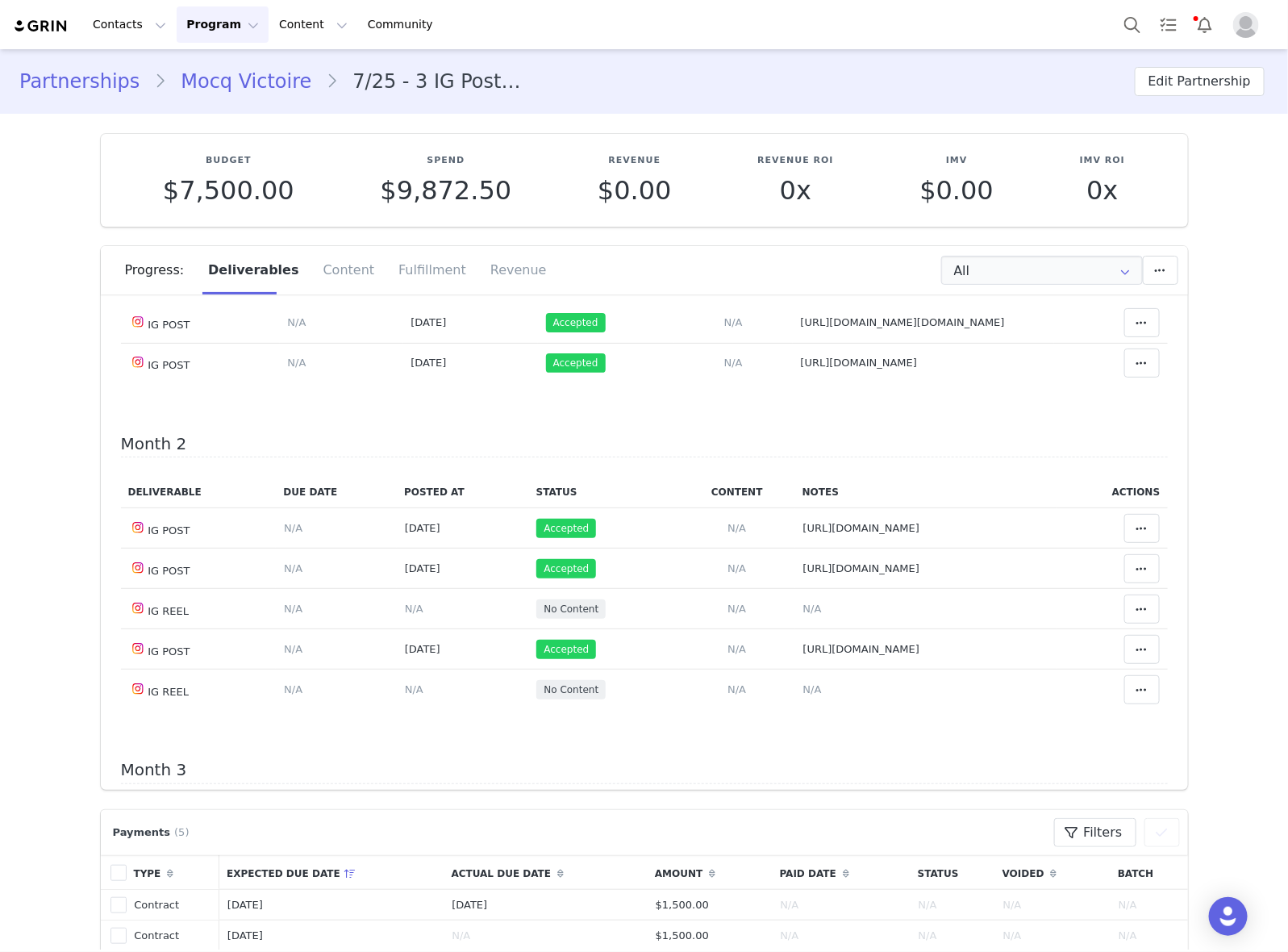
scroll to position [407, 0]
